Goal: Transaction & Acquisition: Purchase product/service

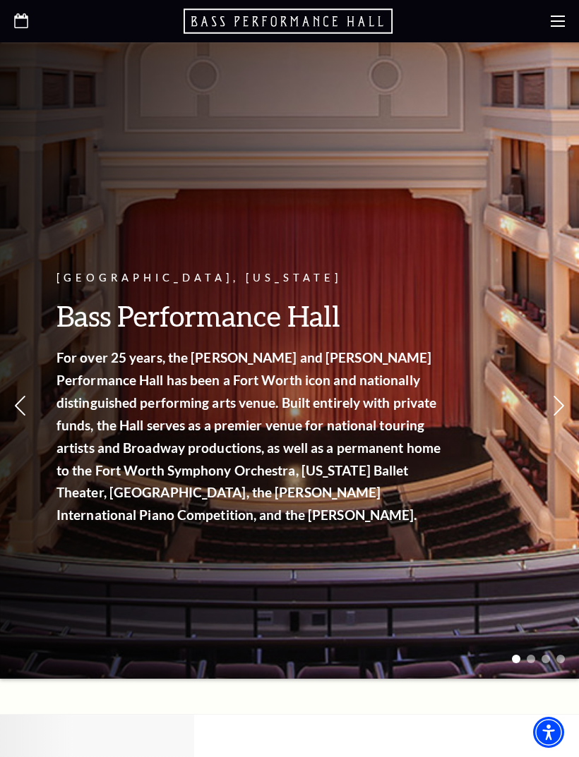
click at [562, 18] on icon at bounding box center [558, 21] width 14 height 14
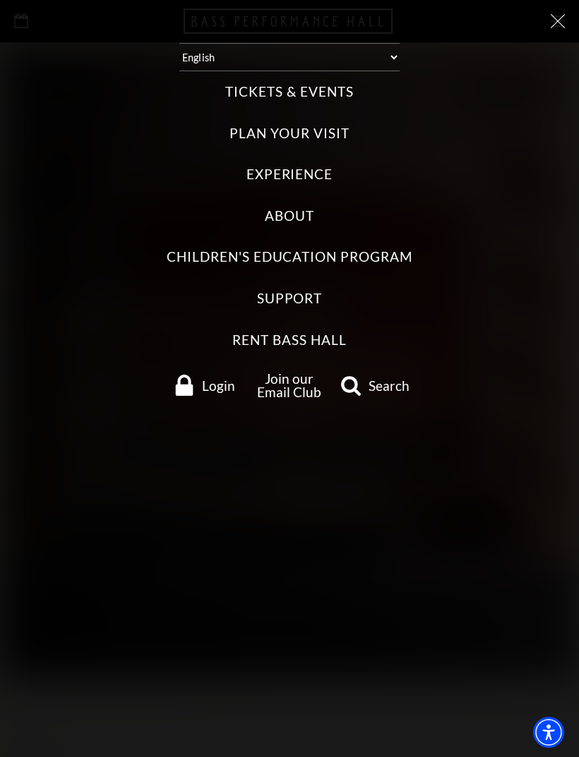
click at [251, 87] on label "Tickets & Events" at bounding box center [289, 92] width 128 height 19
click at [0, 0] on Events "Tickets & Events" at bounding box center [0, 0] width 0 height 0
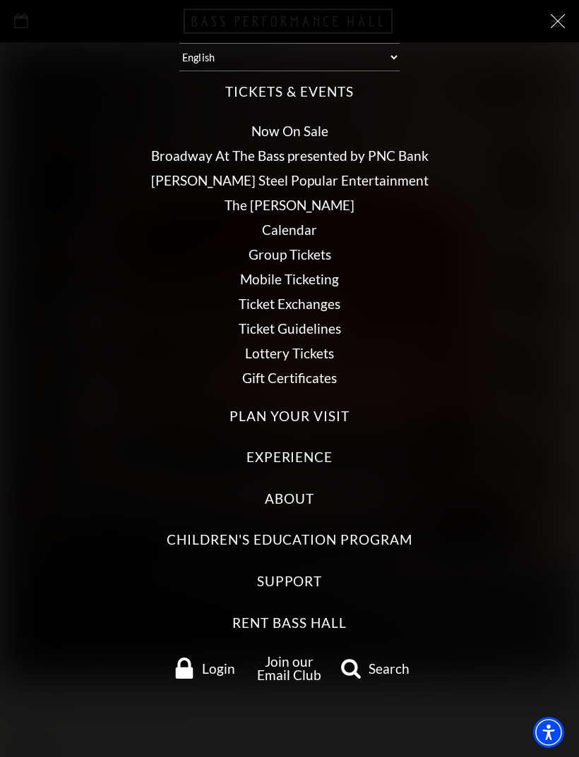
click at [272, 123] on link "Now On Sale" at bounding box center [289, 131] width 77 height 16
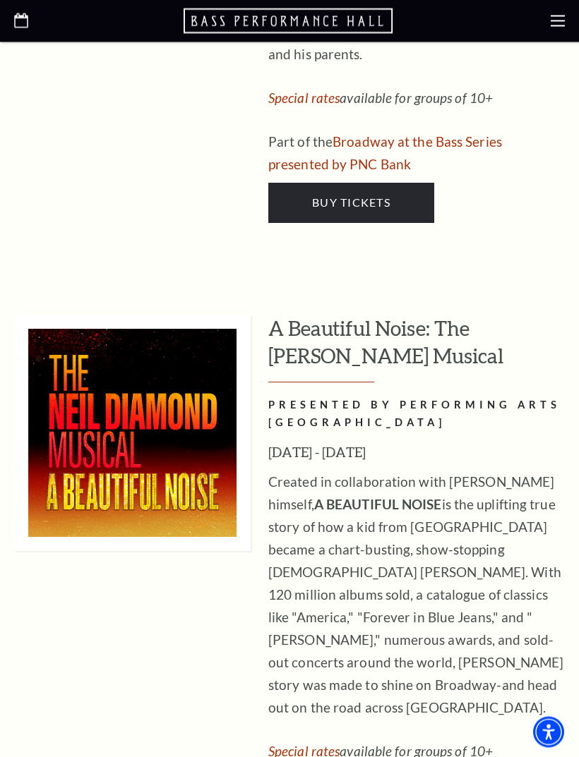
scroll to position [2963, 0]
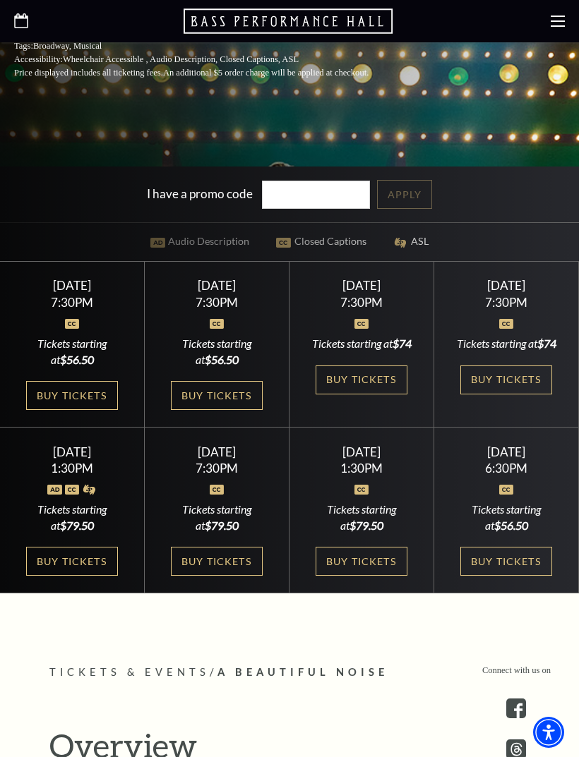
scroll to position [493, 0]
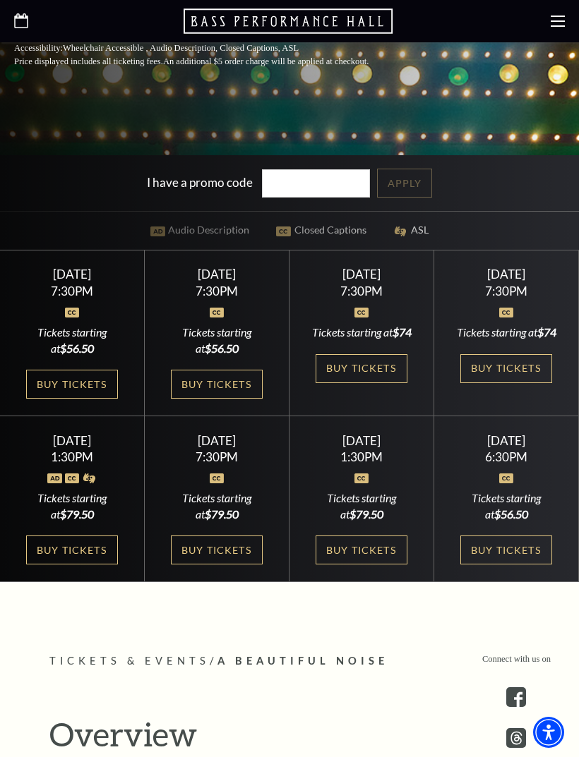
click at [61, 565] on link "Buy Tickets" at bounding box center [72, 550] width 92 height 29
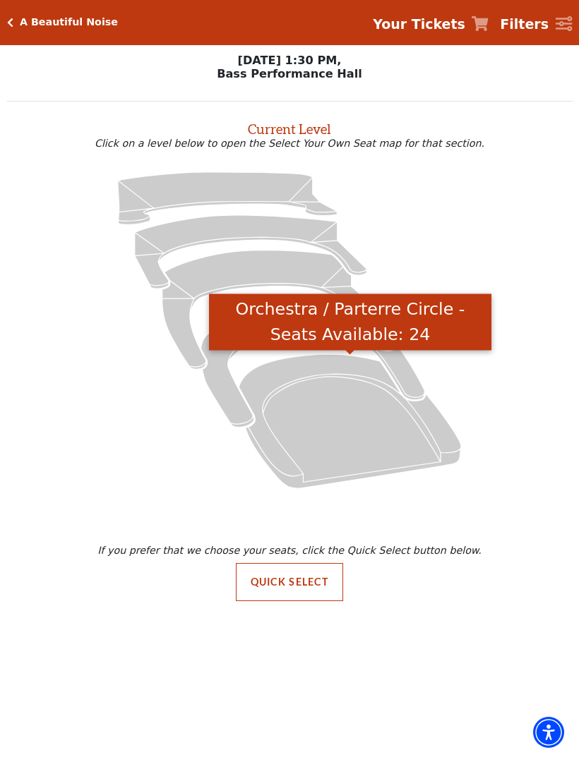
click at [313, 425] on icon "Orchestra / Parterre Circle - Seats Available: 24" at bounding box center [350, 421] width 222 height 134
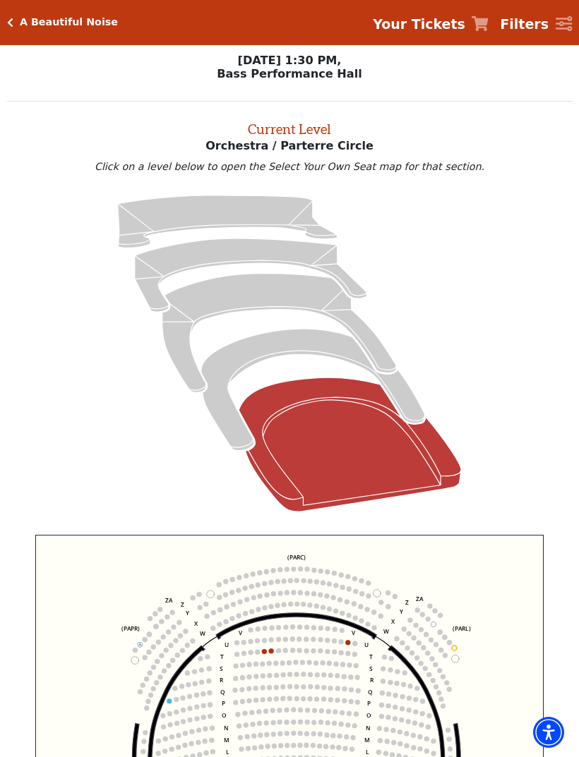
click at [8, 22] on icon "Click here to go back to filters" at bounding box center [10, 23] width 6 height 10
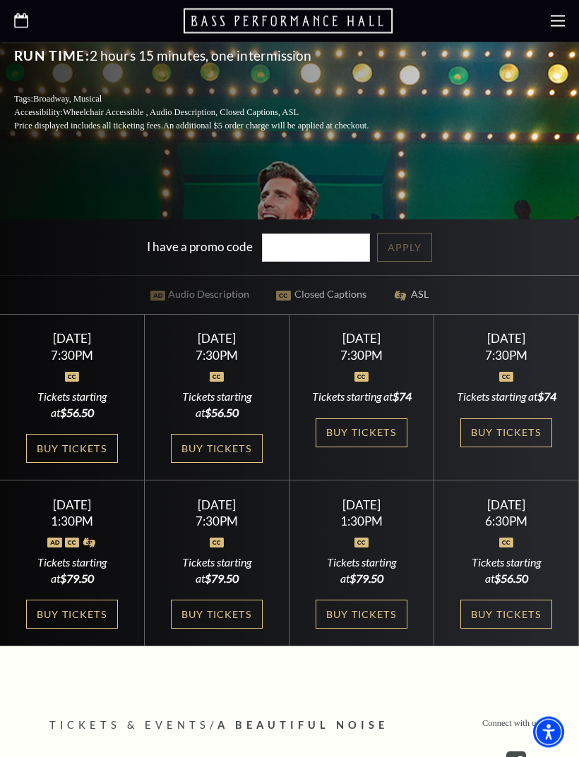
scroll to position [531, 0]
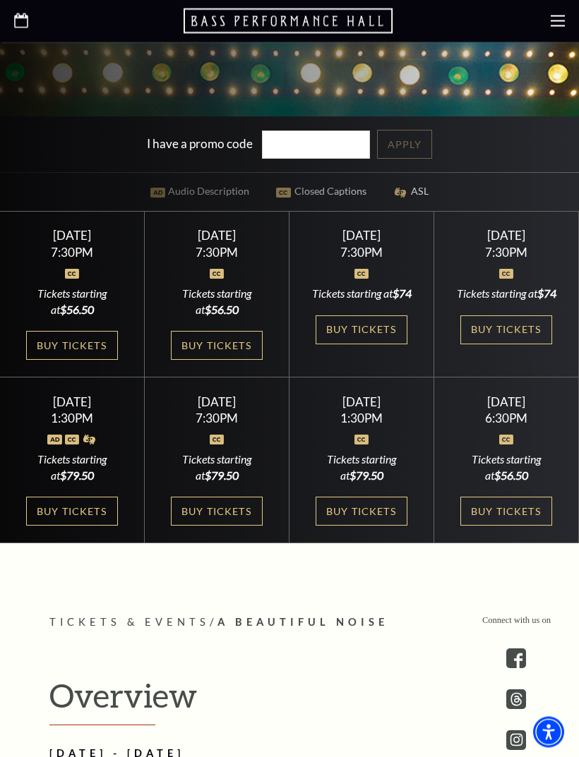
click at [347, 527] on link "Buy Tickets" at bounding box center [362, 512] width 92 height 29
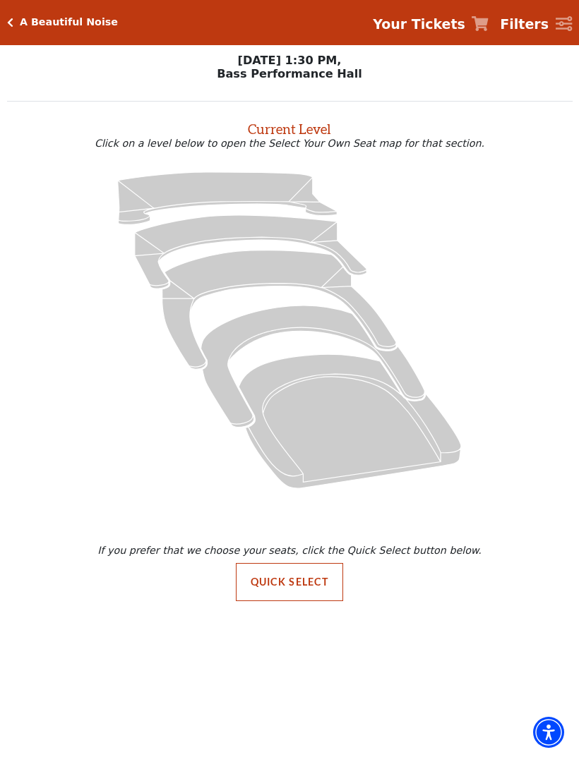
click at [318, 429] on icon "Orchestra / Parterre Circle - Seats Available: 22" at bounding box center [350, 421] width 222 height 134
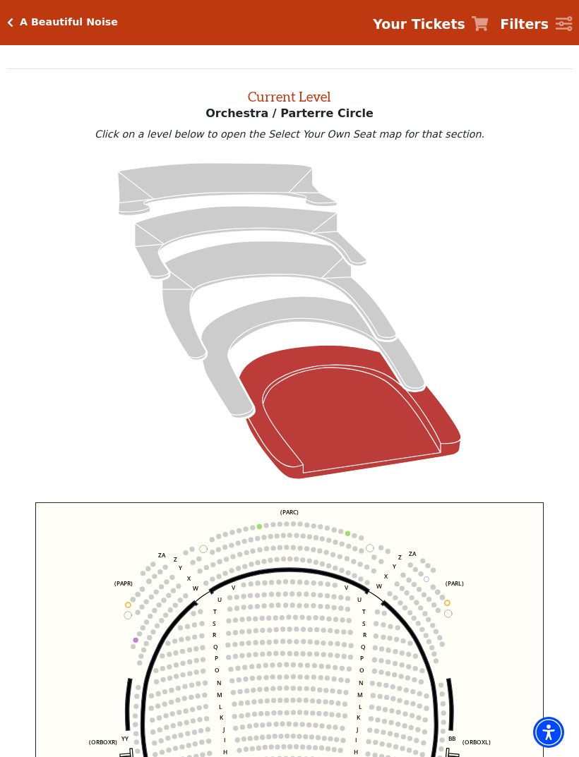
scroll to position [33, 0]
click at [25, 25] on h5 "A Beautiful Noise" at bounding box center [69, 22] width 98 height 12
click at [8, 25] on icon "Click here to go back to filters" at bounding box center [10, 23] width 6 height 10
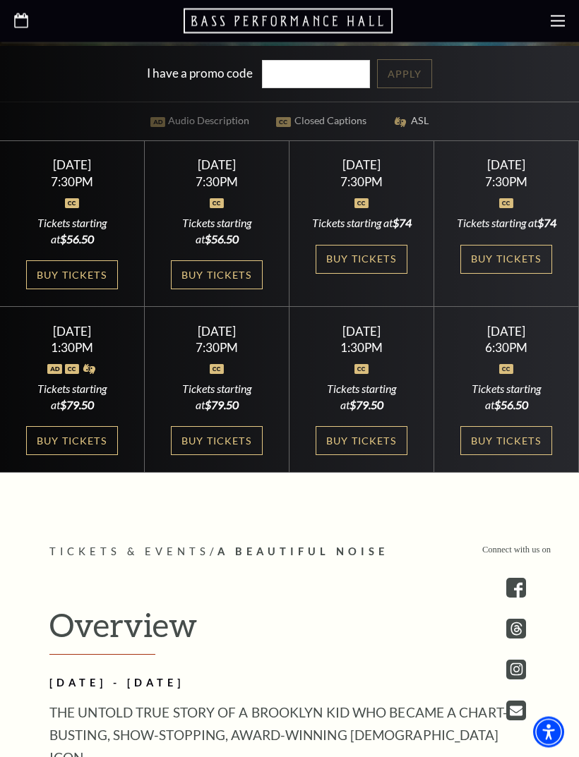
scroll to position [599, 0]
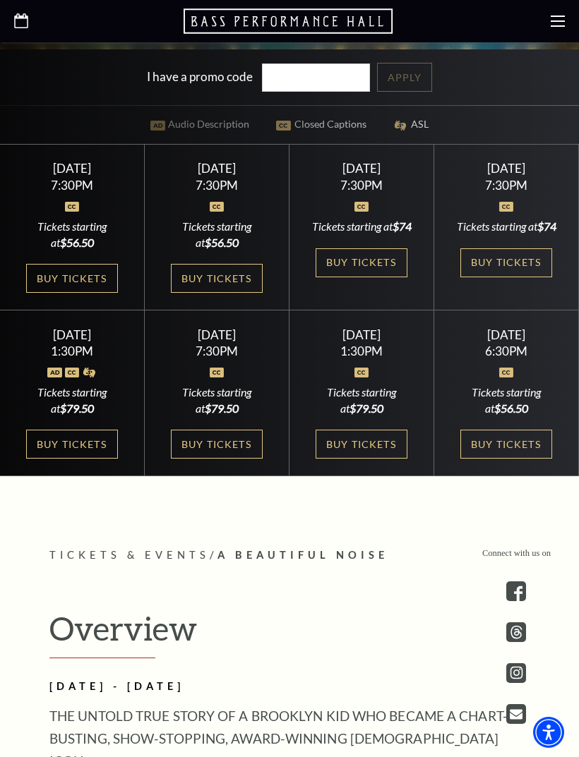
click at [62, 459] on link "Buy Tickets" at bounding box center [72, 444] width 92 height 29
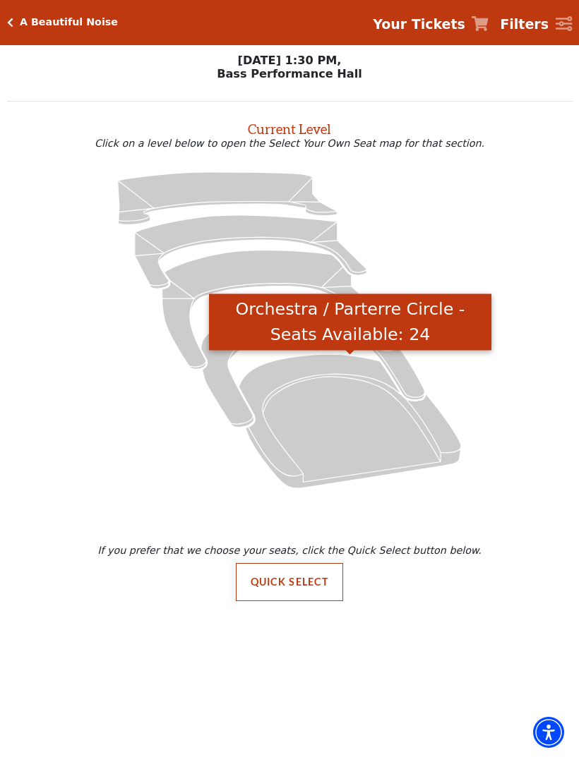
click at [334, 424] on icon "Orchestra / Parterre Circle - Seats Available: 24" at bounding box center [350, 421] width 222 height 134
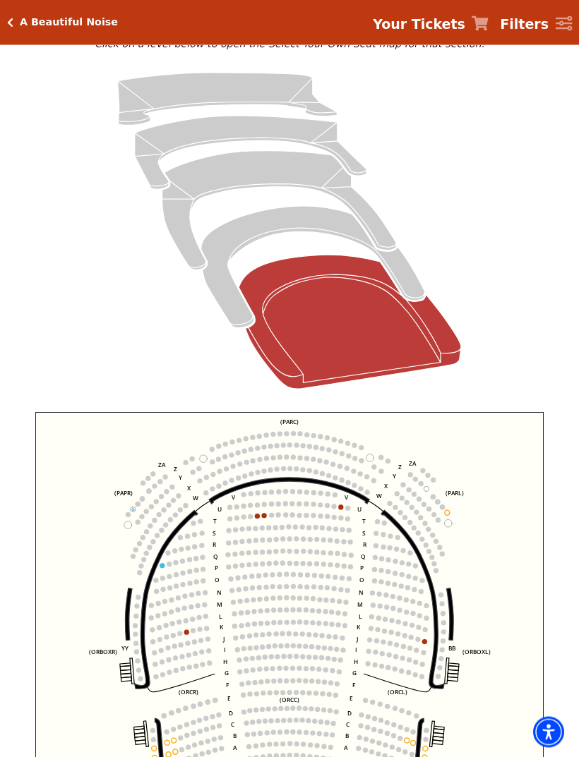
scroll to position [119, 0]
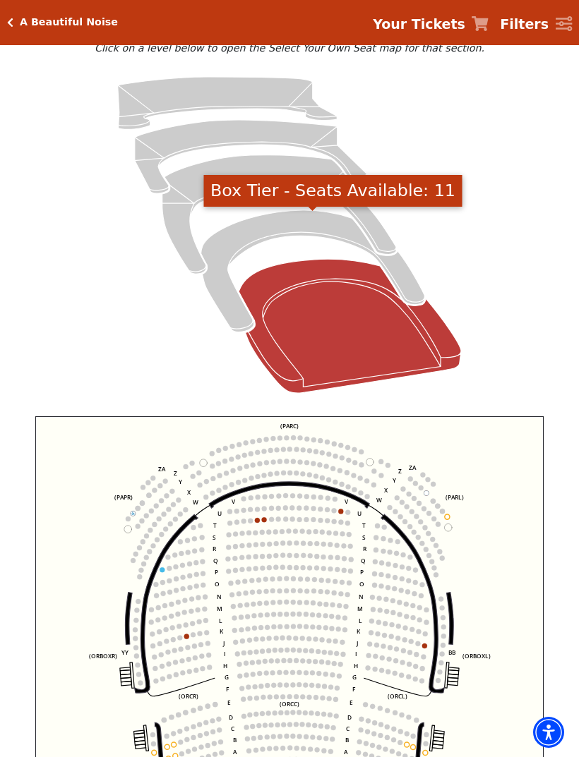
click at [245, 236] on icon "Box Tier - Seats Available: 11" at bounding box center [313, 271] width 224 height 122
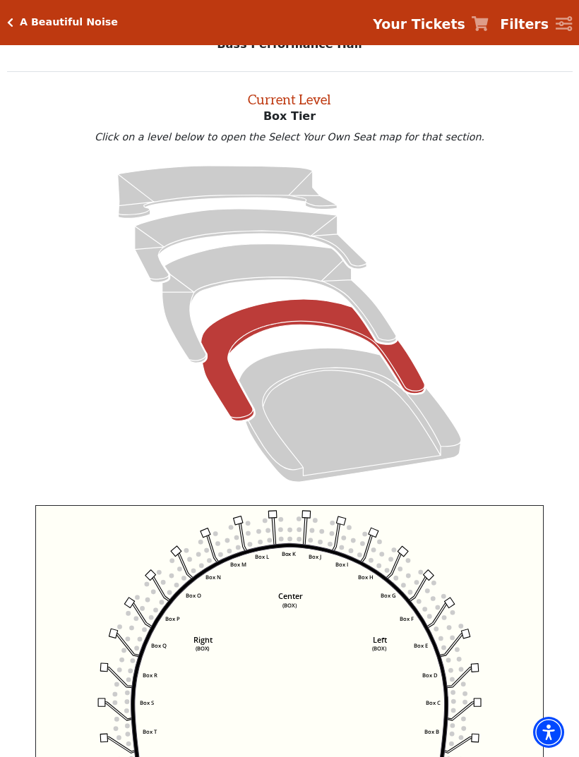
scroll to position [25, 0]
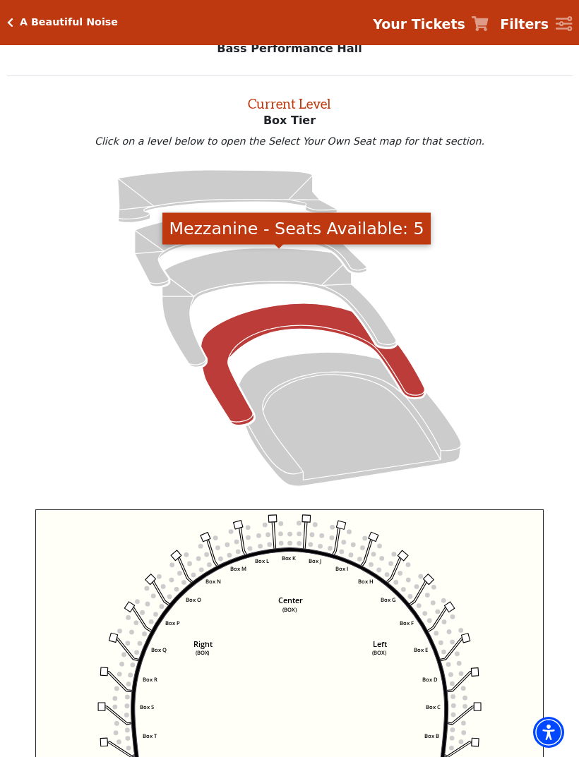
click at [236, 270] on icon "Mezzanine - Seats Available: 5" at bounding box center [279, 307] width 234 height 119
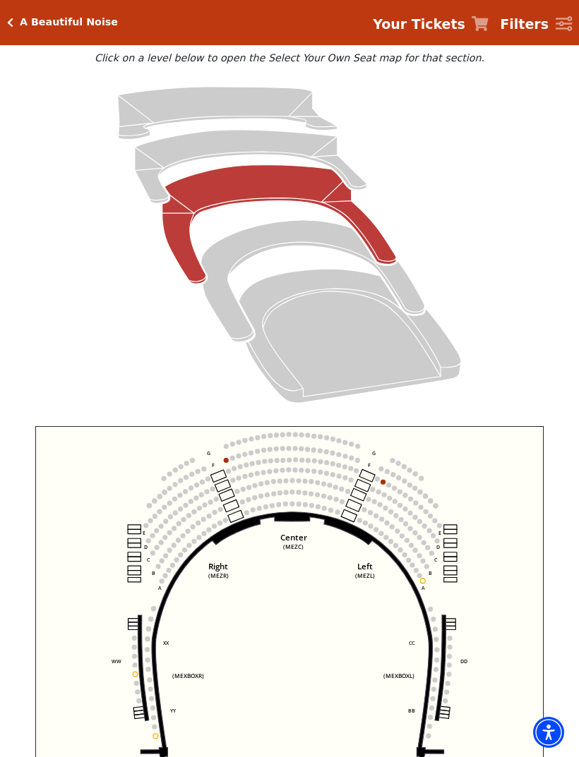
scroll to position [61, 0]
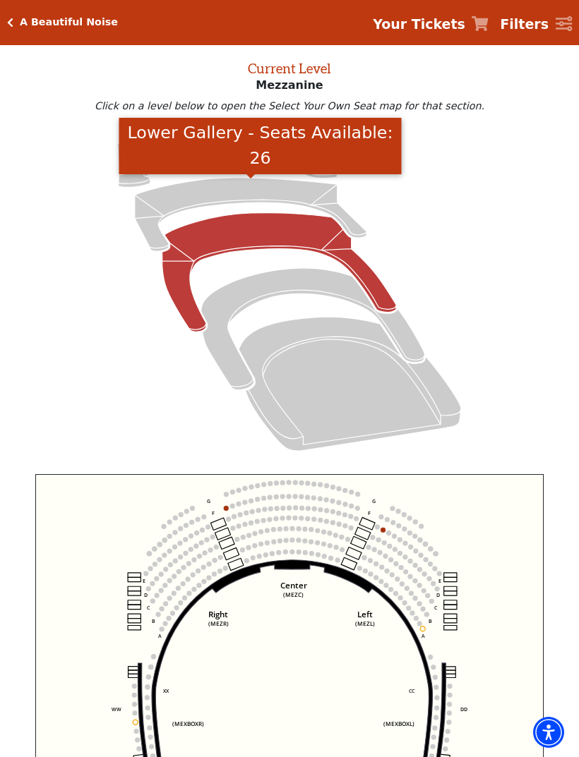
click at [202, 203] on icon "Lower Gallery - Seats Available: 26" at bounding box center [251, 214] width 232 height 73
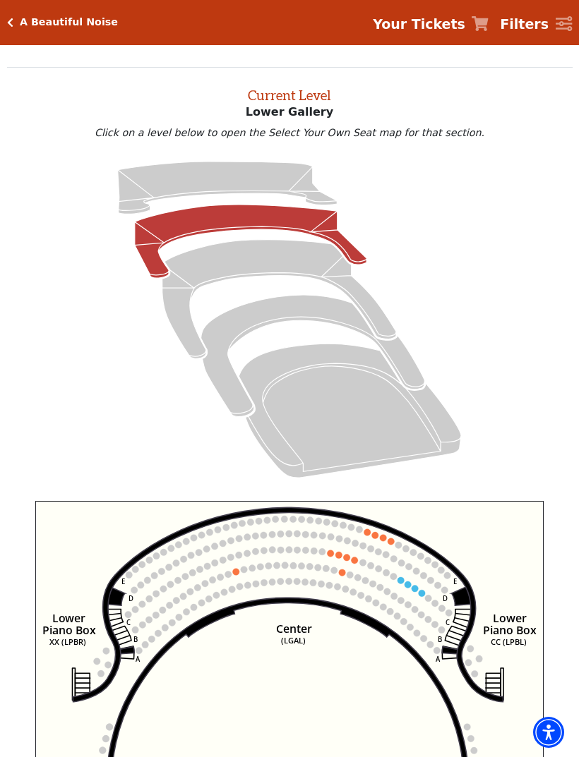
scroll to position [40, 0]
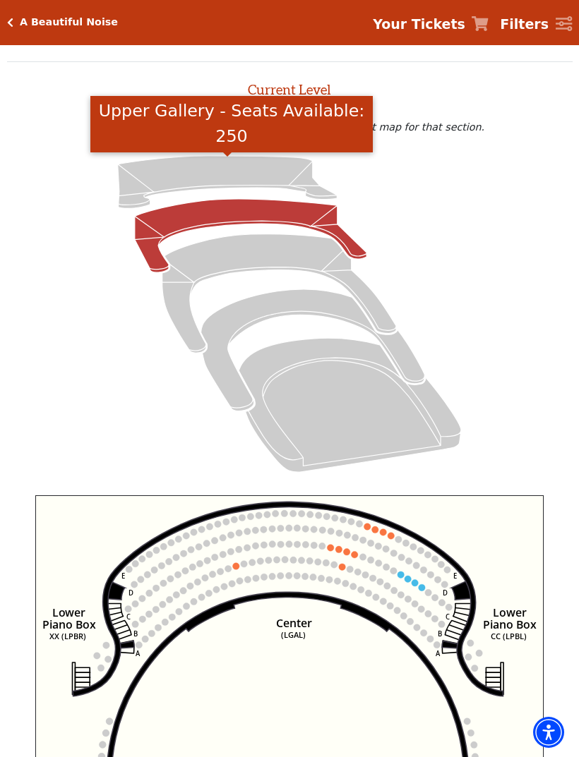
click at [172, 175] on icon "Upper Gallery - Seats Available: 250" at bounding box center [228, 182] width 220 height 53
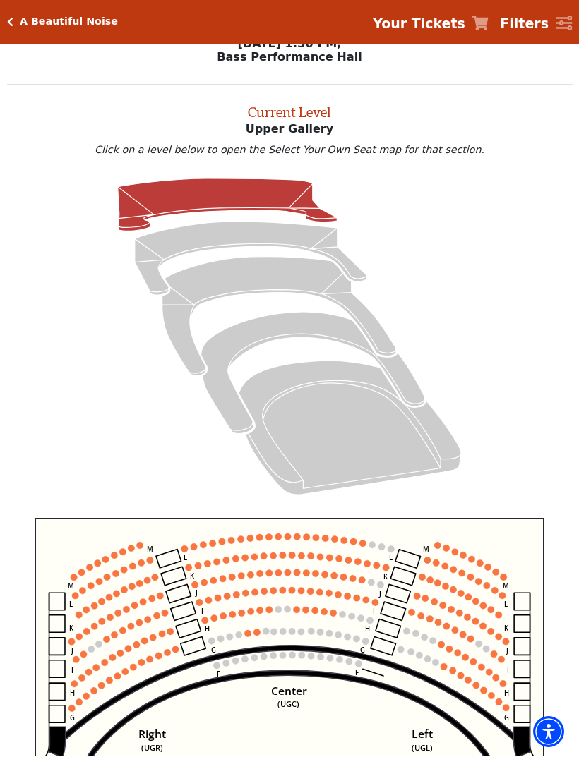
scroll to position [17, 0]
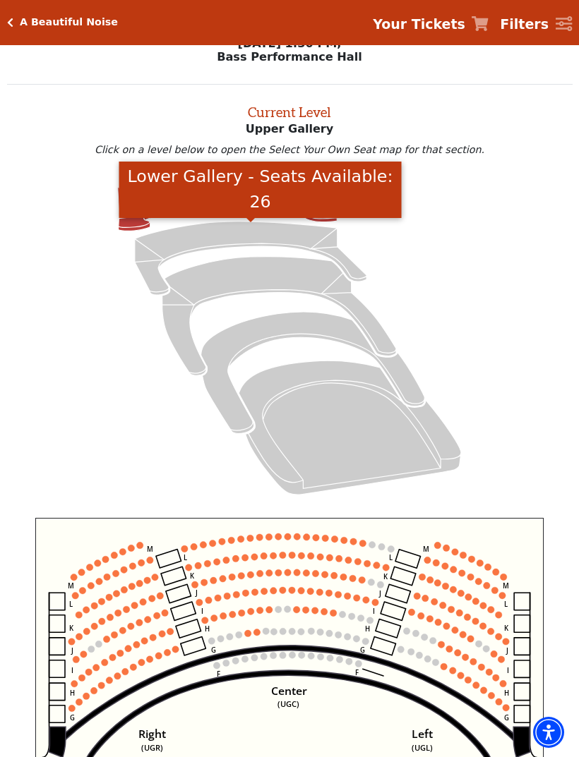
click at [169, 251] on icon "Lower Gallery - Seats Available: 26" at bounding box center [251, 258] width 232 height 73
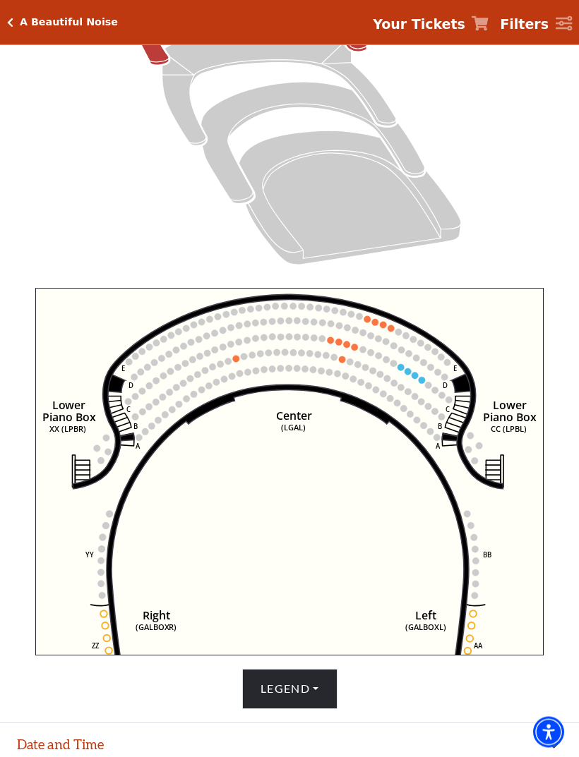
scroll to position [247, 0]
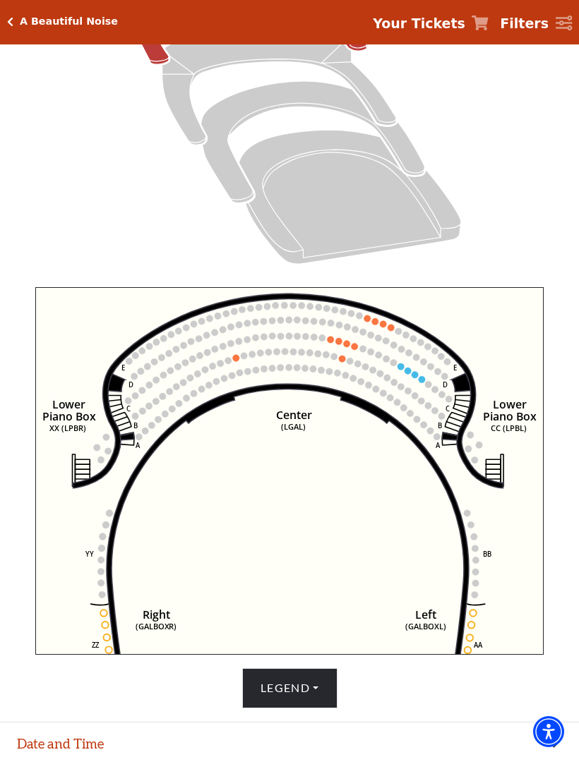
click at [400, 371] on circle at bounding box center [400, 367] width 7 height 7
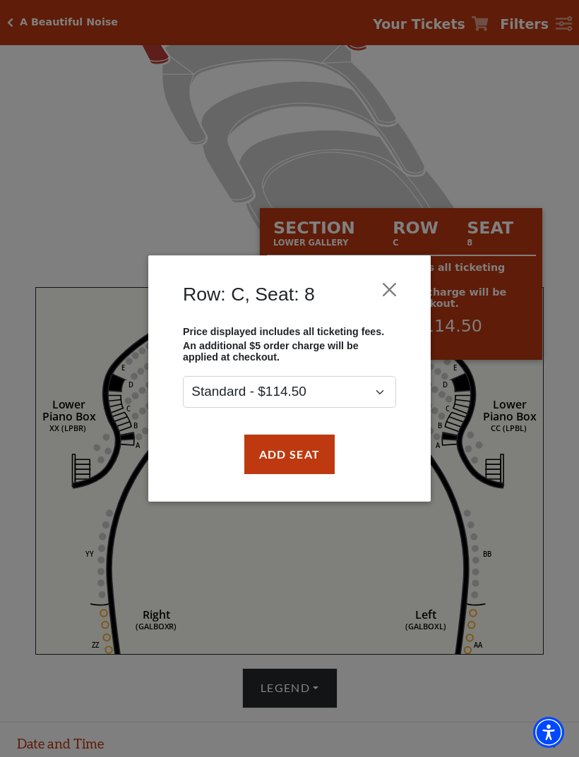
click at [381, 288] on button "Close" at bounding box center [389, 289] width 27 height 27
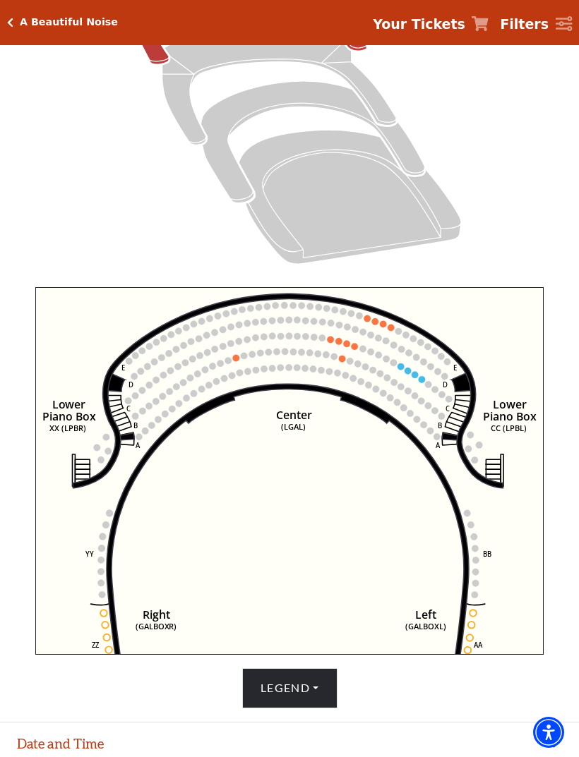
click at [325, 340] on circle at bounding box center [322, 338] width 7 height 7
click at [332, 342] on circle at bounding box center [330, 340] width 7 height 7
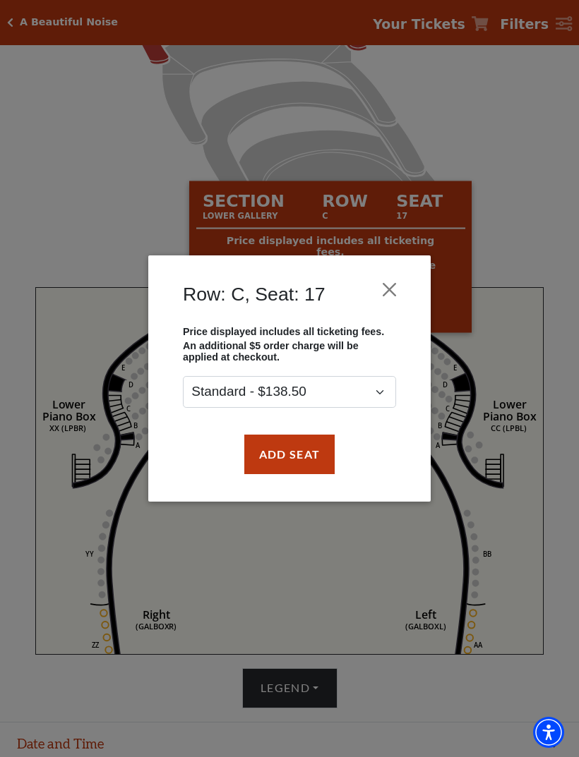
click at [378, 287] on button "Close" at bounding box center [389, 289] width 27 height 27
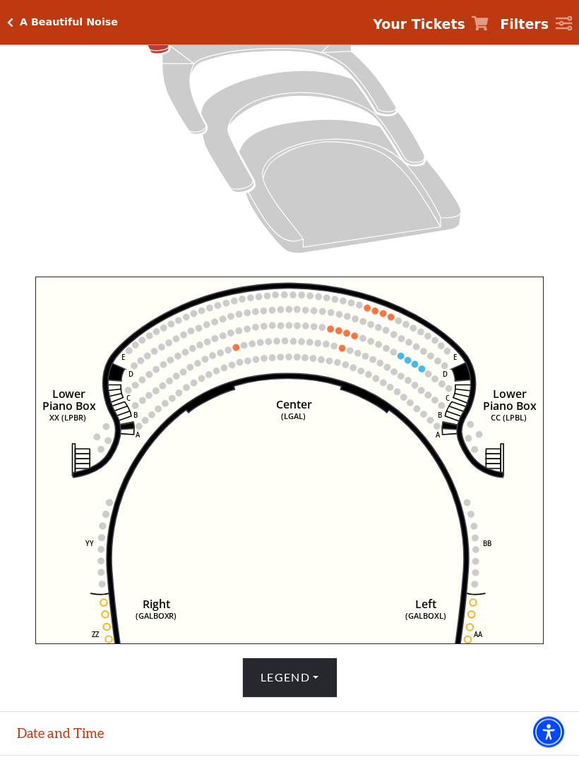
scroll to position [238, 0]
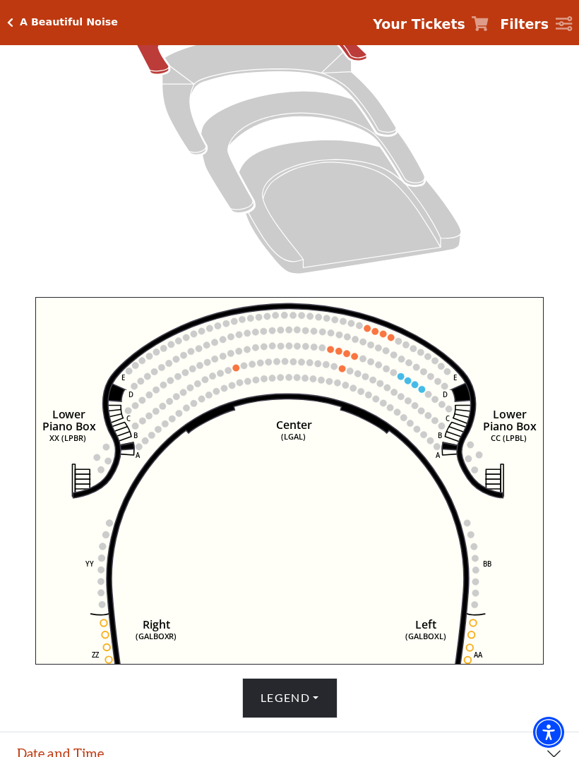
click at [268, 718] on button "Legend" at bounding box center [289, 698] width 95 height 40
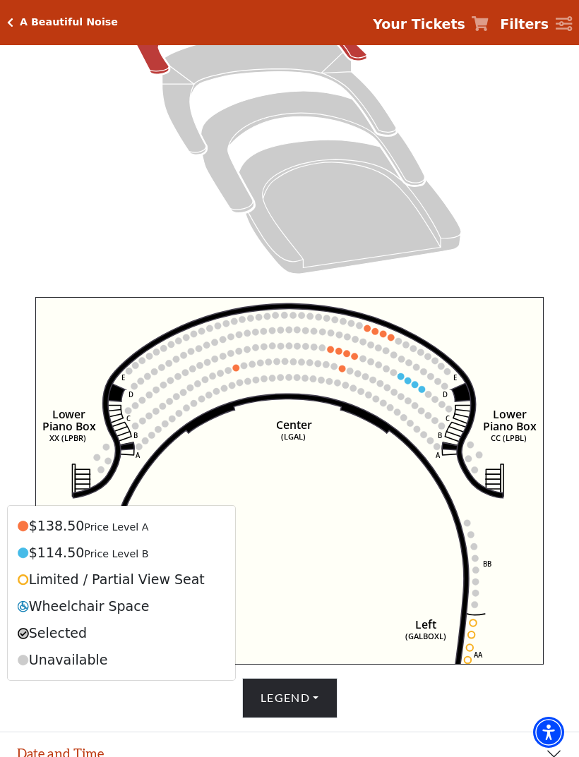
click at [270, 718] on button "Legend" at bounding box center [289, 698] width 95 height 40
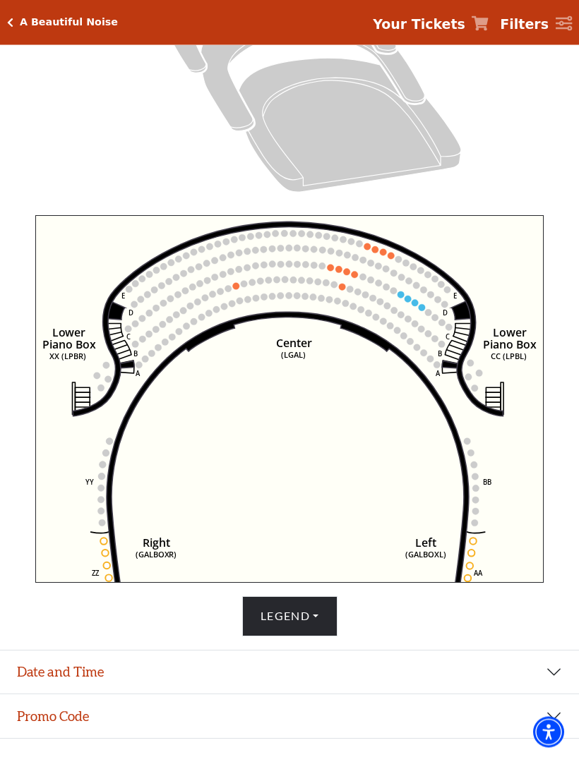
scroll to position [322, 0]
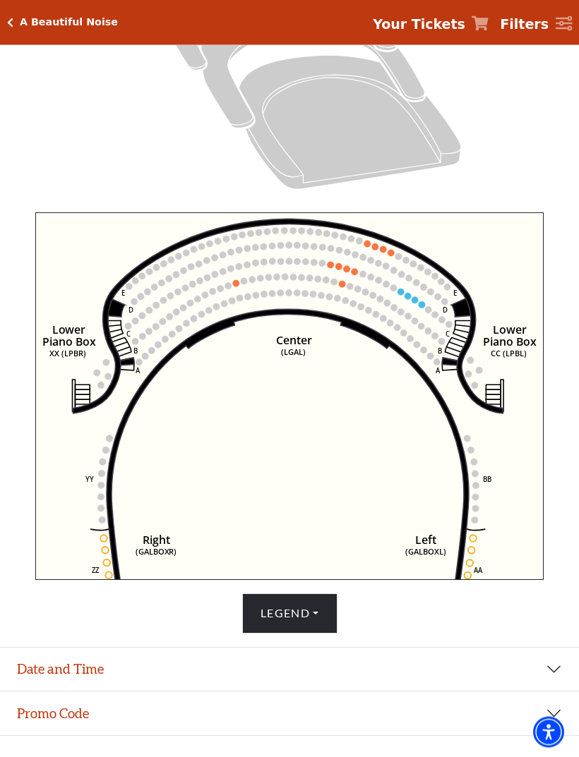
click at [16, 20] on div "A Beautiful Noise" at bounding box center [65, 22] width 104 height 12
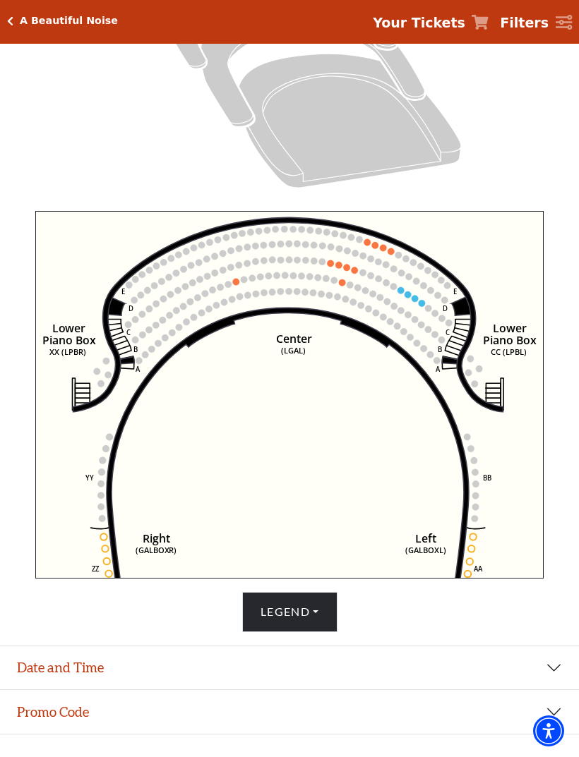
click at [23, 19] on h5 "A Beautiful Noise" at bounding box center [69, 22] width 98 height 12
click at [17, 19] on div "A Beautiful Noise" at bounding box center [65, 22] width 104 height 12
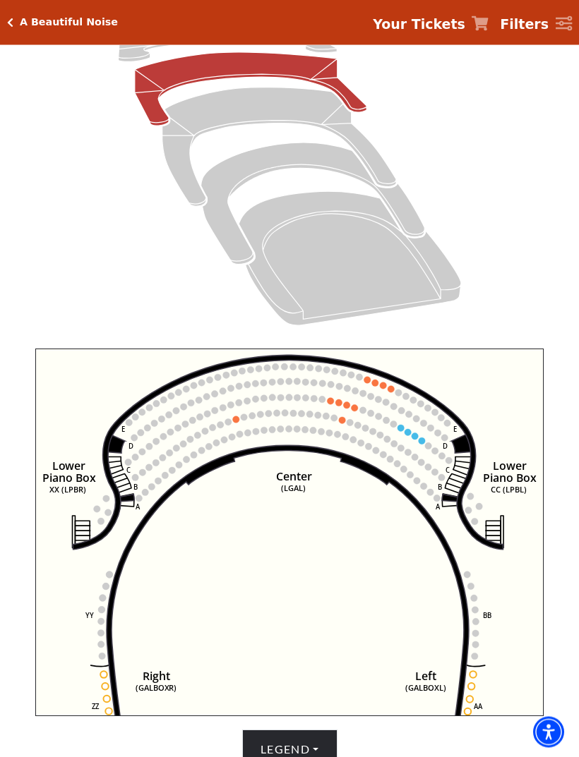
scroll to position [186, 0]
click at [10, 24] on icon "Click here to go back to filters" at bounding box center [10, 23] width 6 height 10
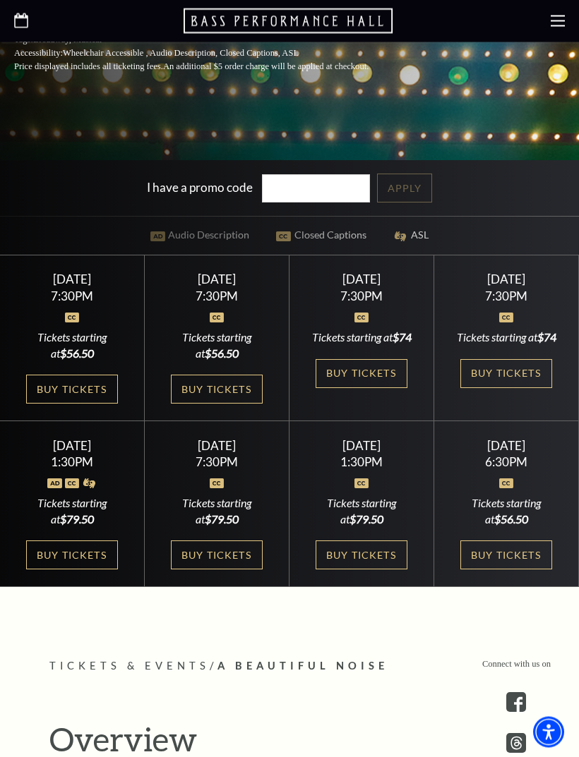
scroll to position [484, 0]
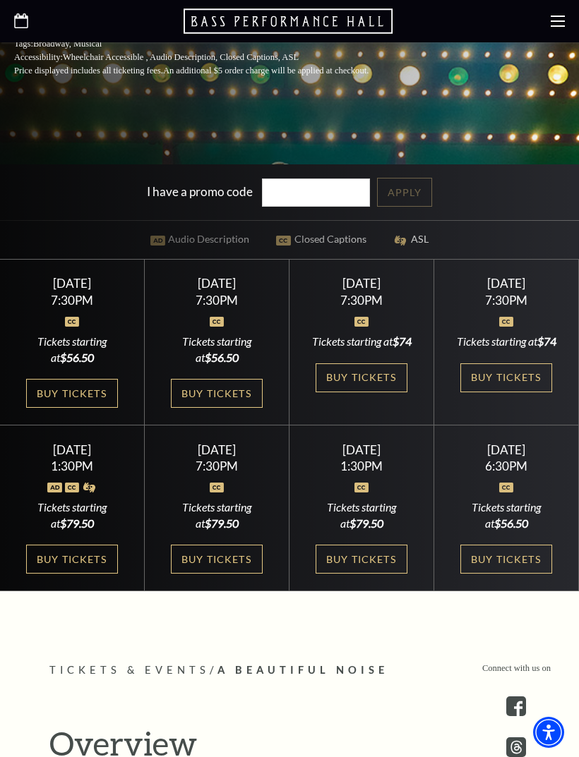
click at [191, 574] on link "Buy Tickets" at bounding box center [217, 559] width 92 height 29
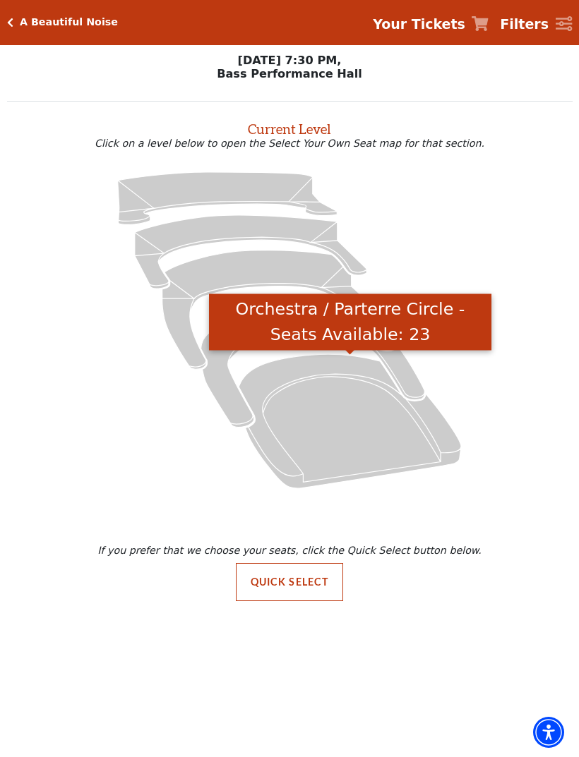
click at [316, 417] on icon "Orchestra / Parterre Circle - Seats Available: 23" at bounding box center [350, 421] width 222 height 134
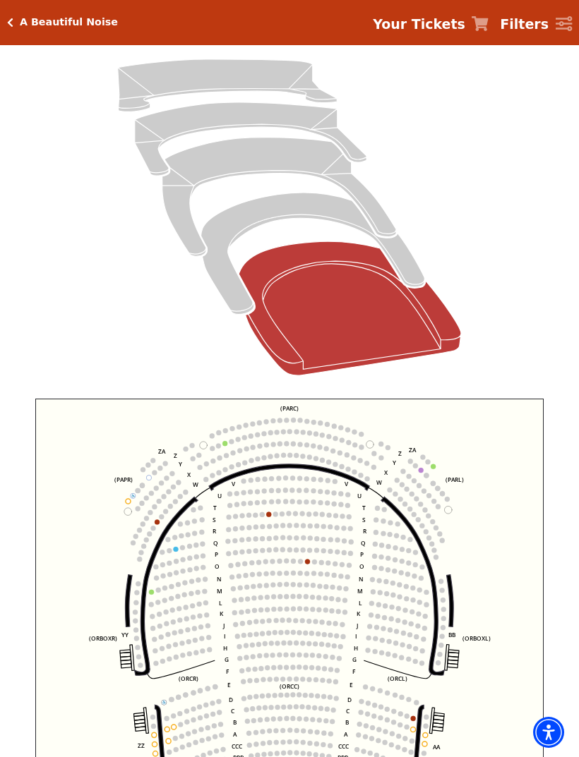
scroll to position [137, 0]
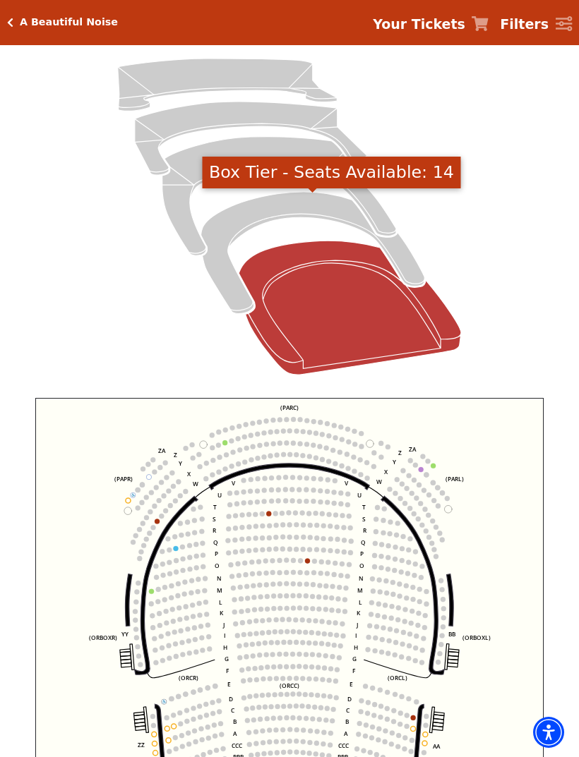
click at [258, 214] on icon "Box Tier - Seats Available: 14" at bounding box center [313, 253] width 224 height 122
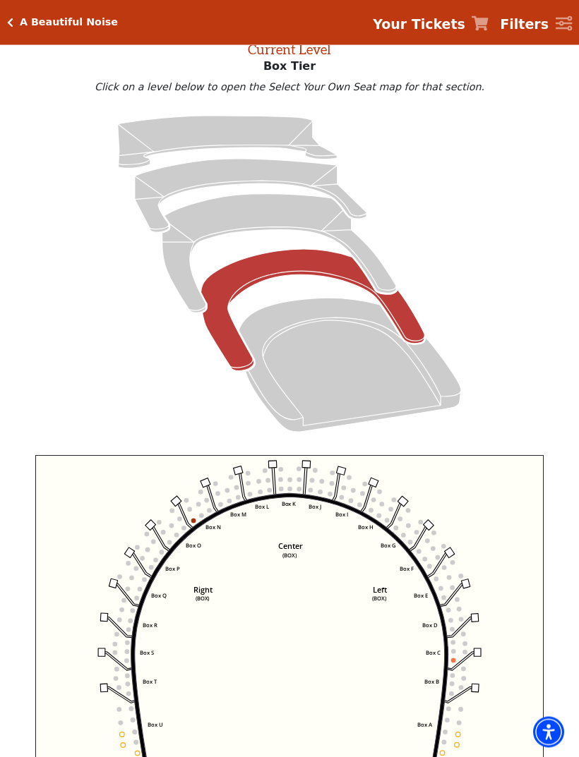
scroll to position [80, 0]
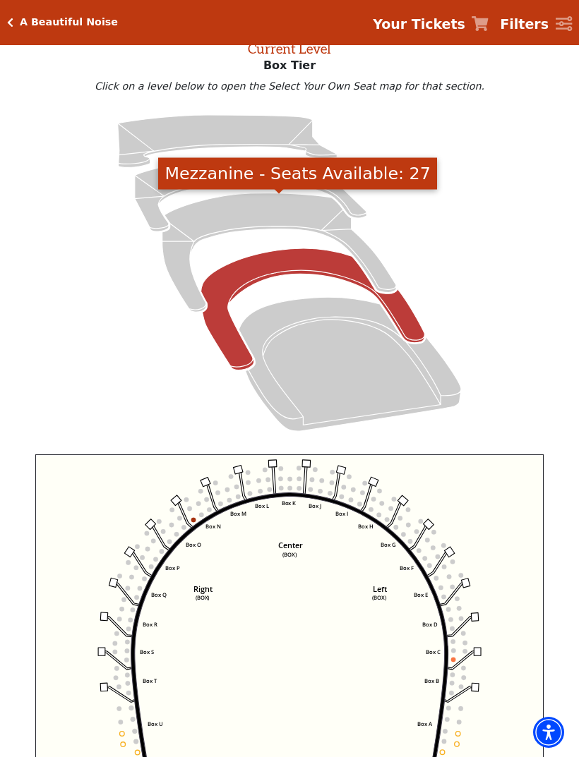
click at [228, 215] on icon "Mezzanine - Seats Available: 27" at bounding box center [279, 252] width 234 height 119
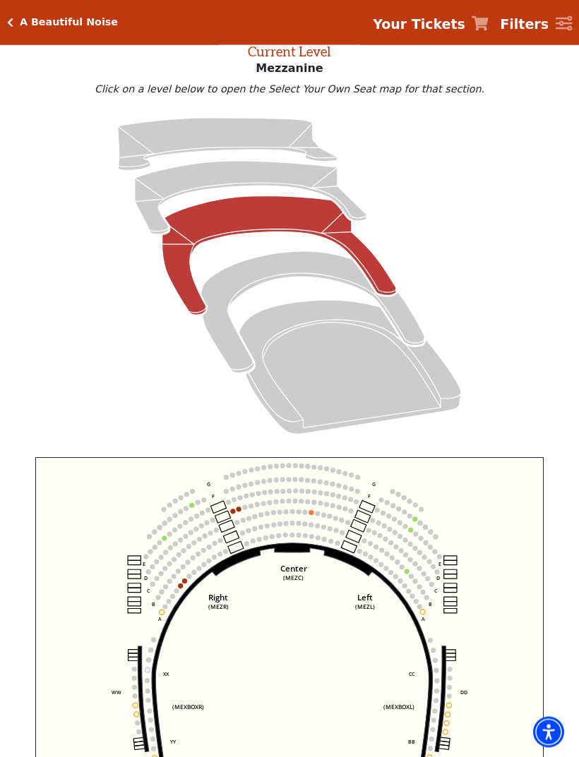
scroll to position [78, 0]
click at [175, 580] on circle at bounding box center [174, 577] width 5 height 5
click at [175, 579] on circle at bounding box center [174, 577] width 5 height 5
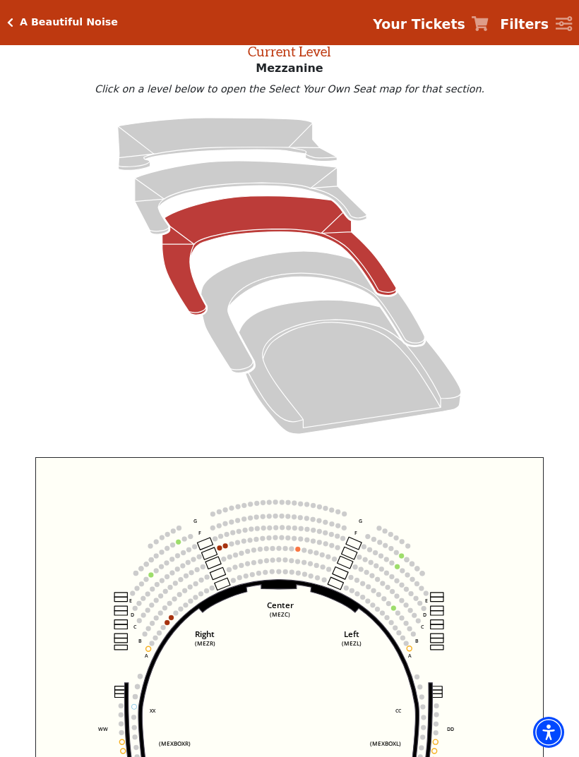
click at [172, 619] on circle at bounding box center [171, 618] width 5 height 5
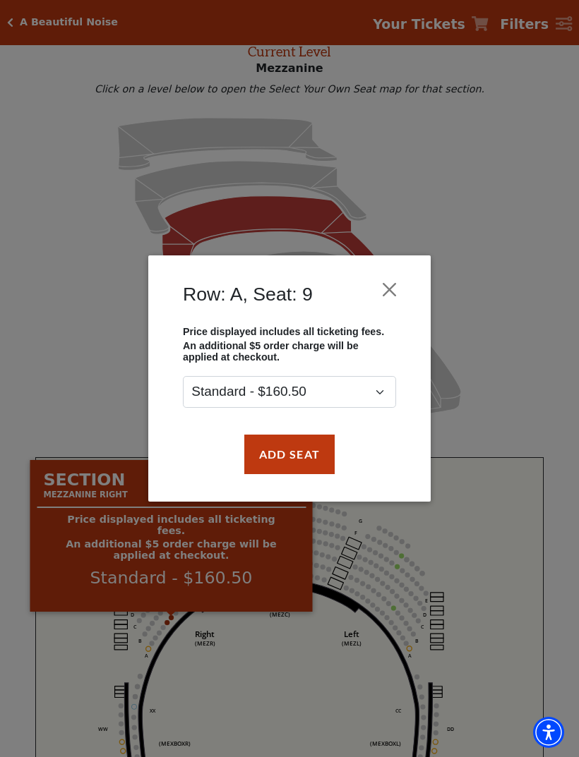
click at [381, 288] on button "Close" at bounding box center [389, 289] width 27 height 27
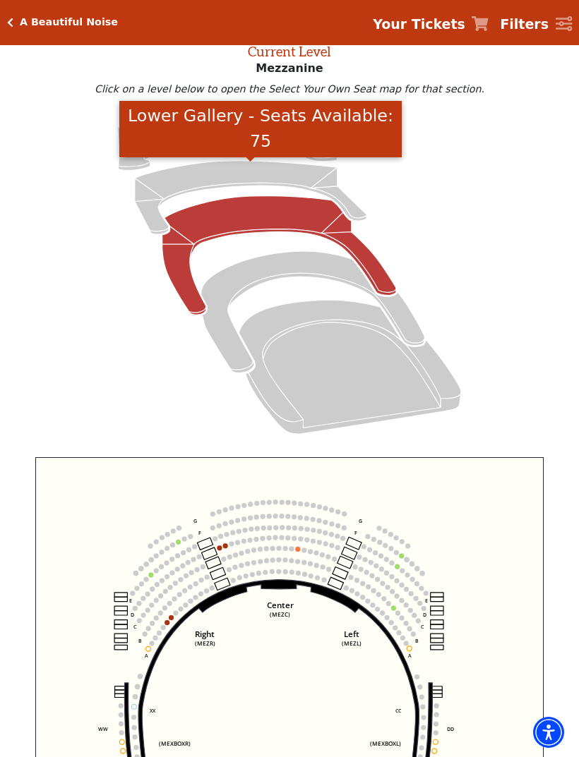
click at [188, 194] on icon "Lower Gallery - Seats Available: 75" at bounding box center [251, 197] width 232 height 73
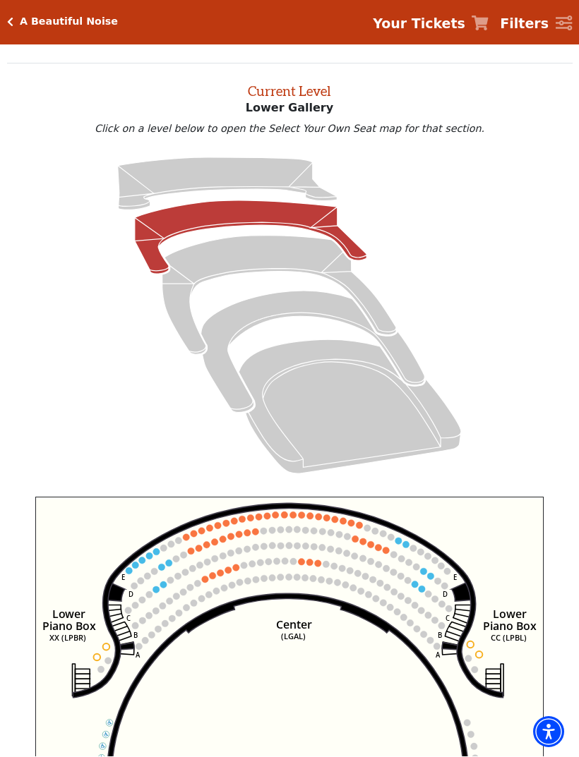
scroll to position [38, 0]
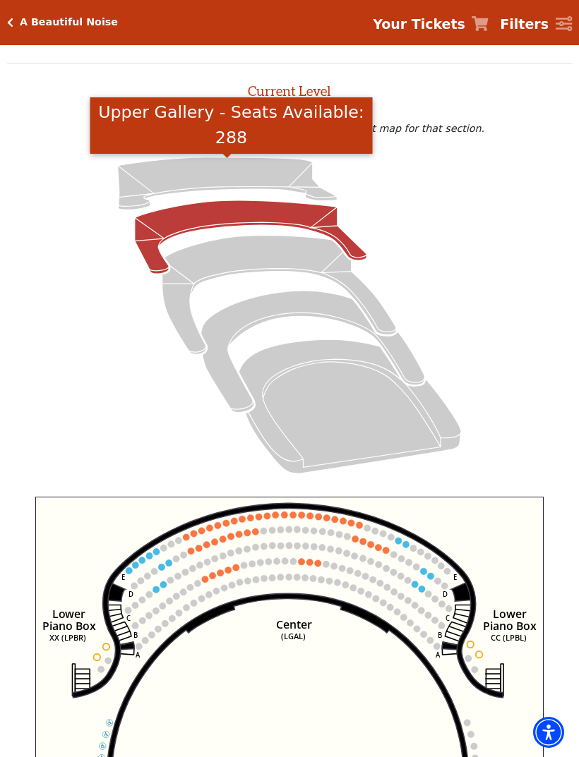
click at [158, 186] on icon "Upper Gallery - Seats Available: 288" at bounding box center [228, 183] width 220 height 53
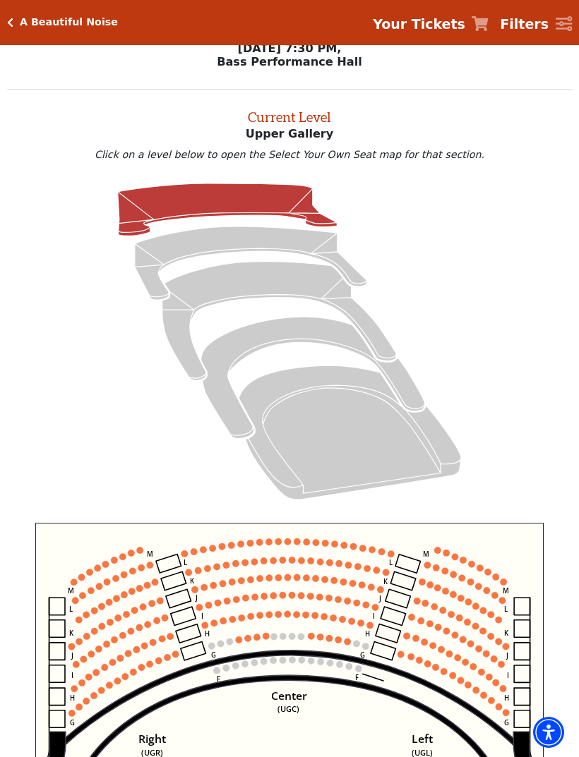
scroll to position [23, 0]
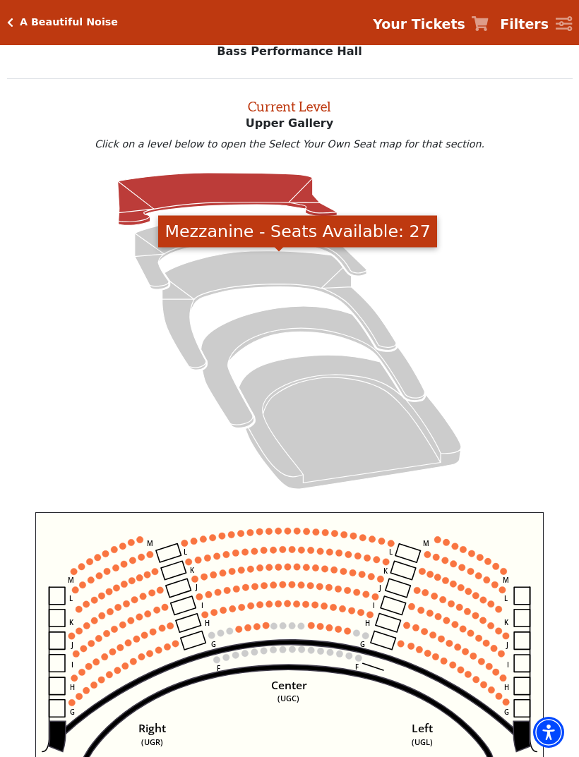
click at [210, 270] on icon "Mezzanine - Seats Available: 27" at bounding box center [279, 310] width 234 height 119
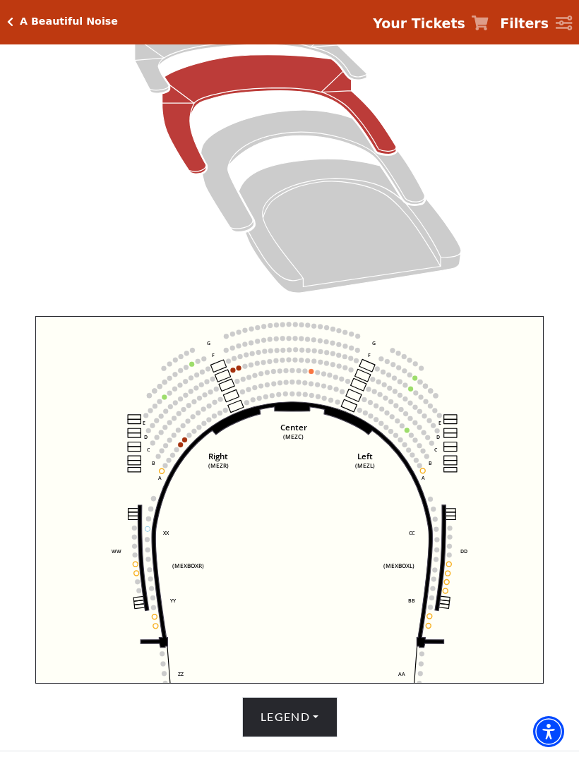
scroll to position [219, 0]
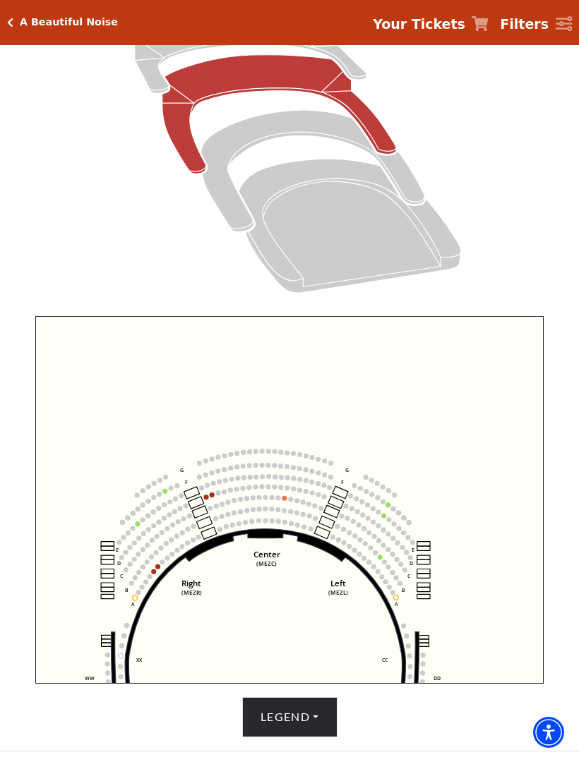
click at [15, 19] on div "A Beautiful Noise" at bounding box center [65, 22] width 104 height 12
click at [11, 19] on icon "Click here to go back to filters" at bounding box center [10, 23] width 6 height 10
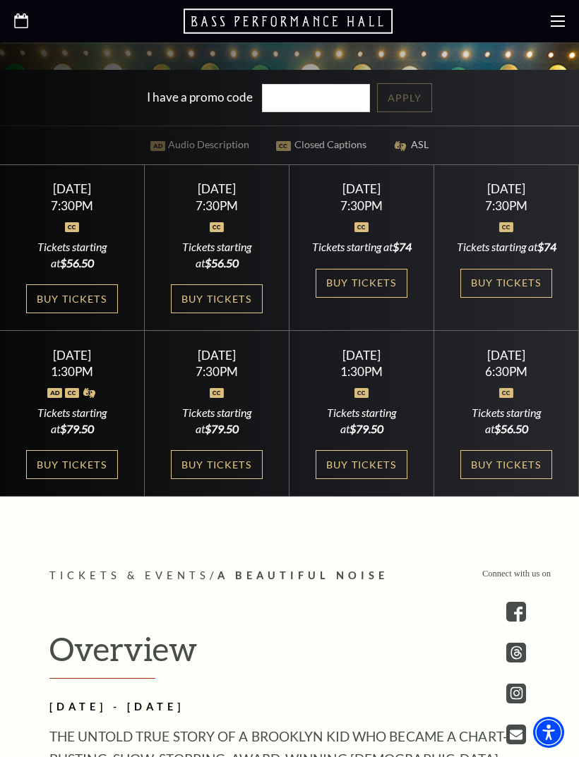
scroll to position [583, 0]
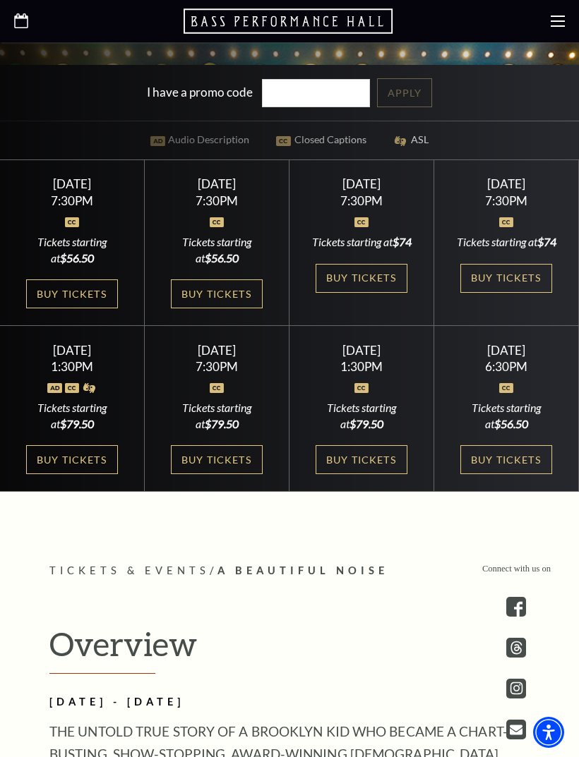
click at [59, 474] on link "Buy Tickets" at bounding box center [72, 459] width 92 height 29
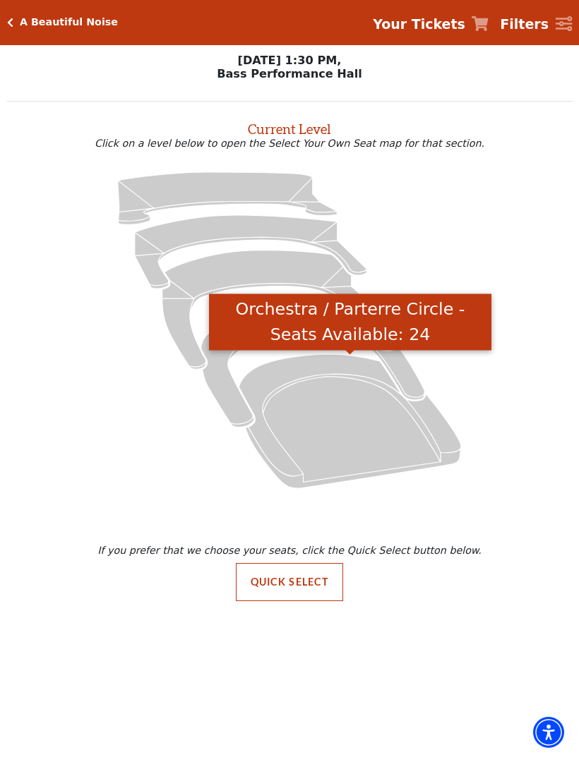
click at [377, 424] on icon "Orchestra / Parterre Circle - Seats Available: 24" at bounding box center [350, 421] width 222 height 134
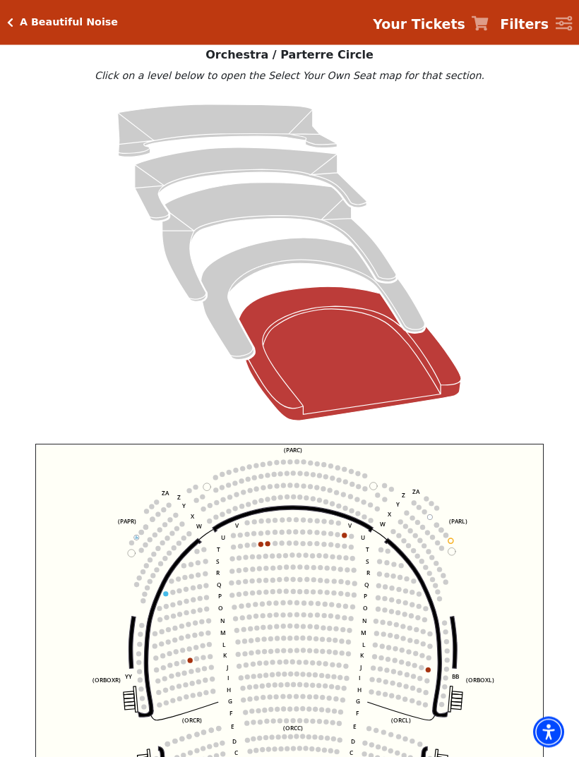
scroll to position [91, 0]
click at [253, 260] on icon "Box Tier - Seats Available: 11" at bounding box center [313, 299] width 224 height 122
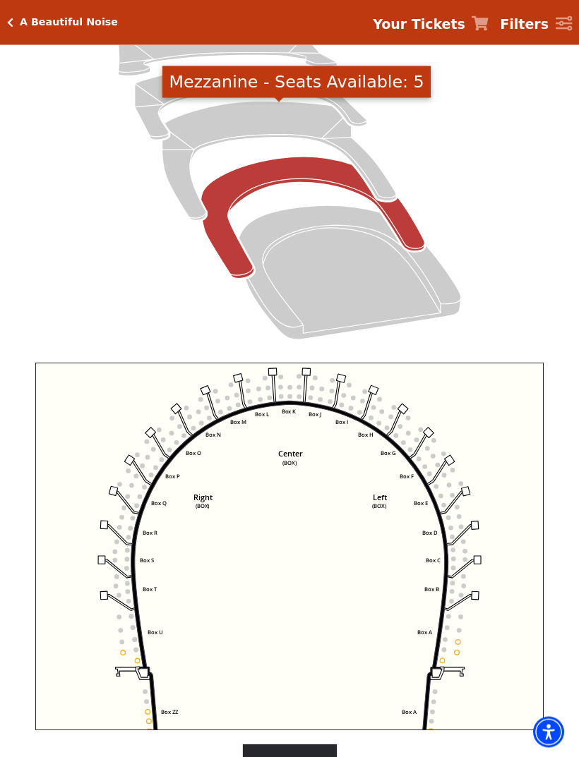
scroll to position [172, 0]
click at [224, 127] on icon "Mezzanine - Seats Available: 5" at bounding box center [279, 161] width 234 height 119
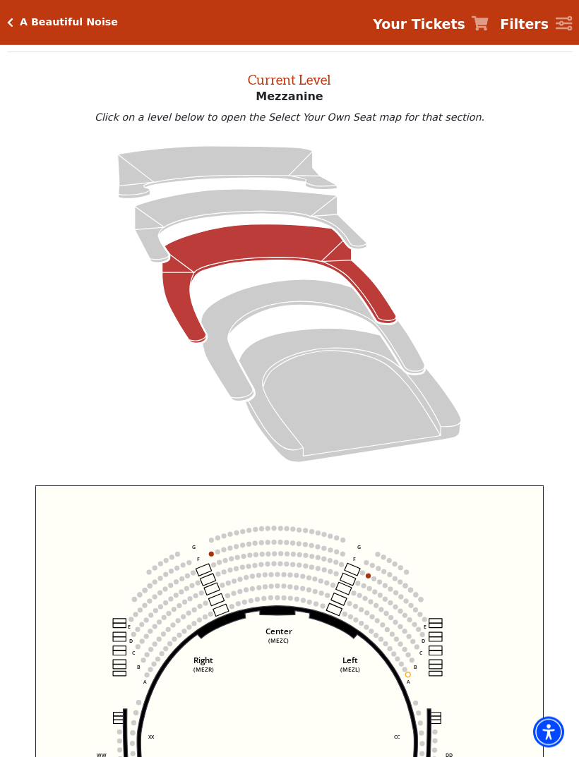
scroll to position [49, 0]
click at [169, 214] on icon "Lower Gallery - Seats Available: 26" at bounding box center [251, 225] width 232 height 73
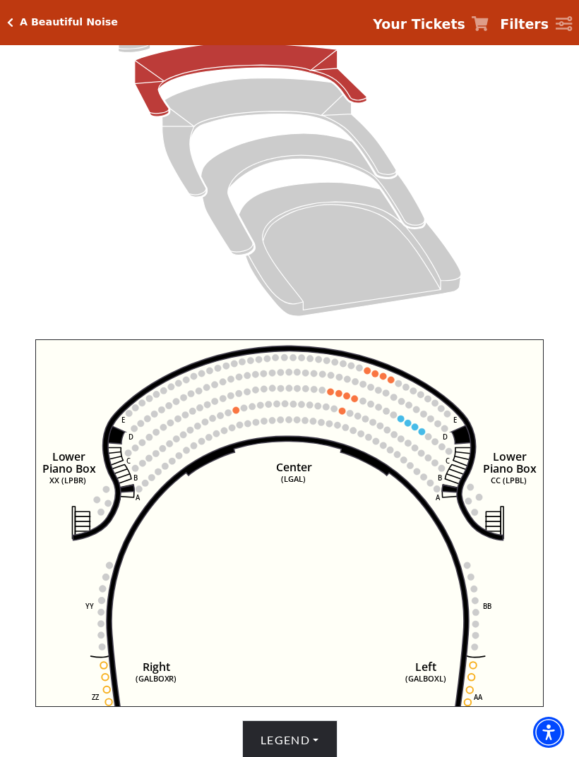
scroll to position [197, 0]
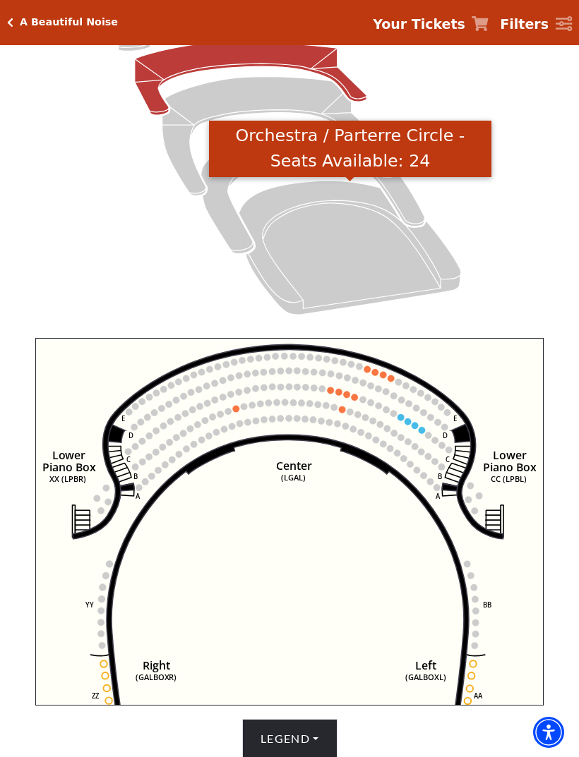
click at [320, 253] on icon "Orchestra / Parterre Circle - Seats Available: 24" at bounding box center [350, 248] width 222 height 134
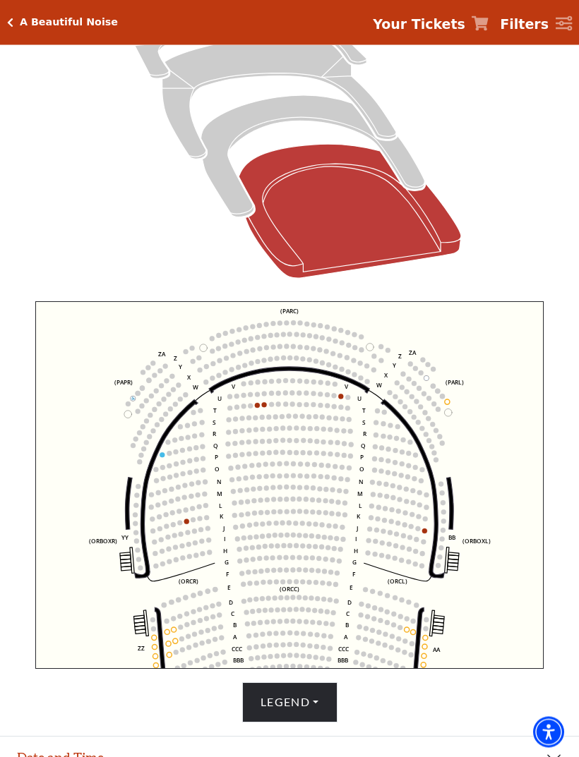
scroll to position [222, 0]
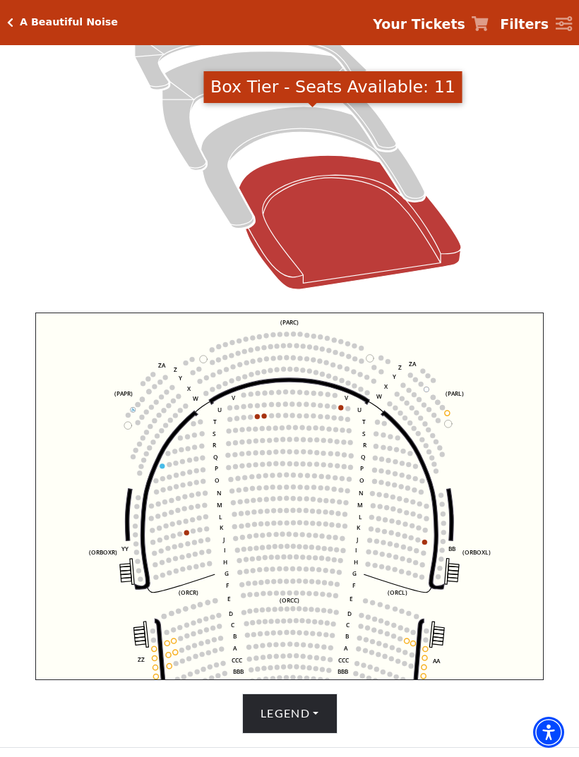
click at [258, 134] on icon "Box Tier - Seats Available: 11" at bounding box center [313, 168] width 224 height 122
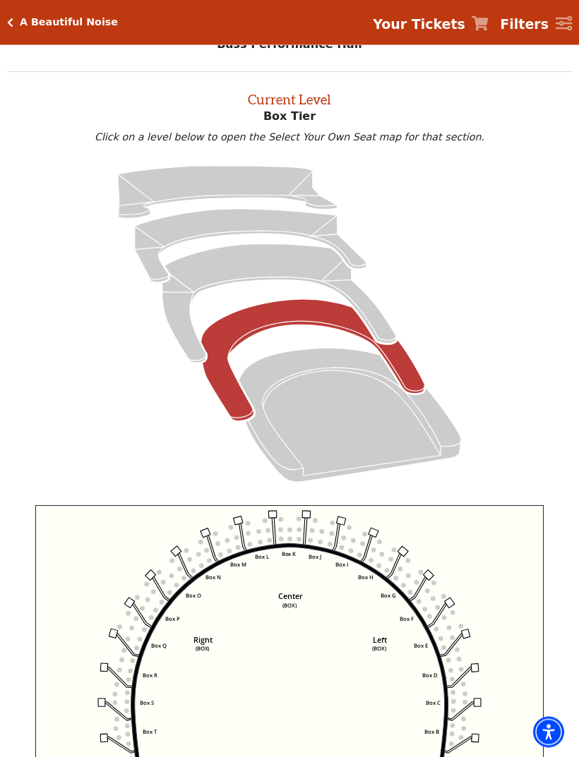
scroll to position [26, 0]
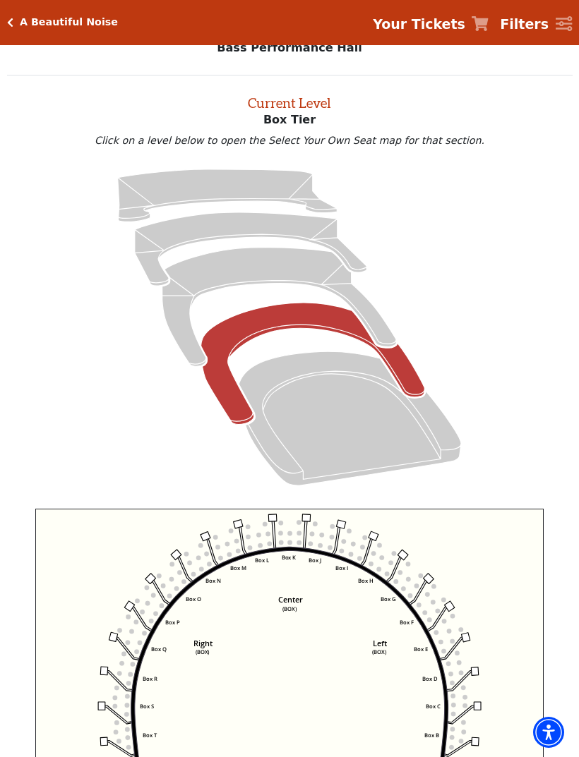
click at [236, 272] on icon "Mezzanine - Seats Available: 5" at bounding box center [279, 307] width 234 height 119
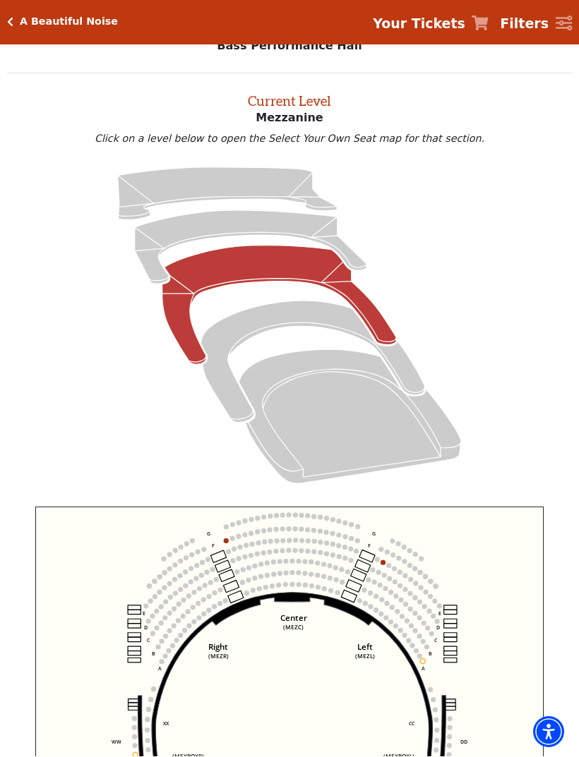
scroll to position [28, 0]
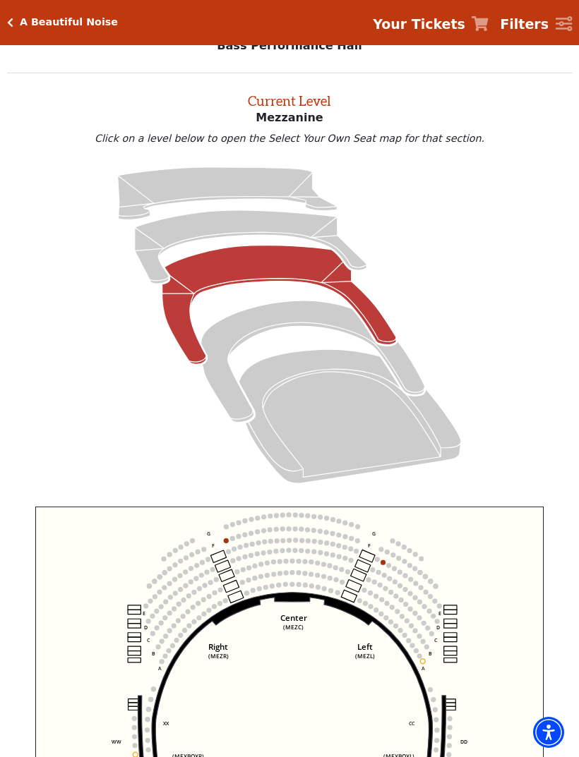
click at [197, 230] on icon "Lower Gallery - Seats Available: 26" at bounding box center [251, 246] width 232 height 73
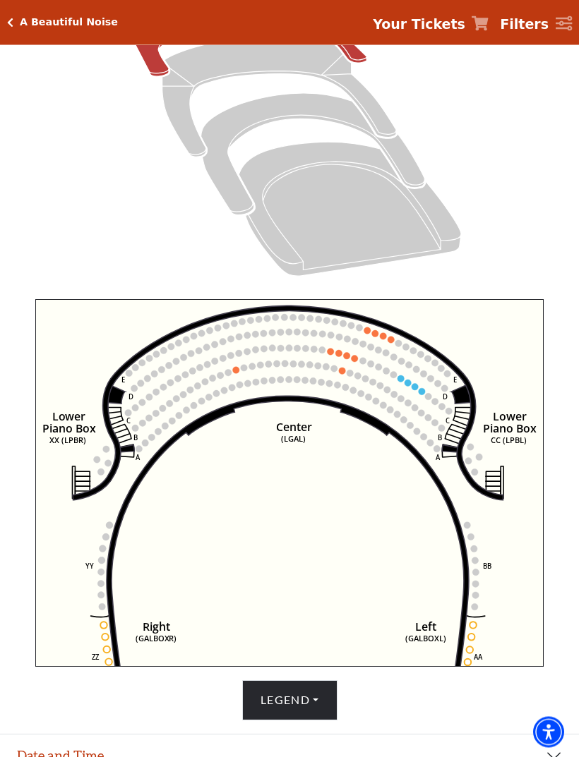
scroll to position [236, 0]
click at [422, 394] on circle at bounding box center [422, 392] width 7 height 7
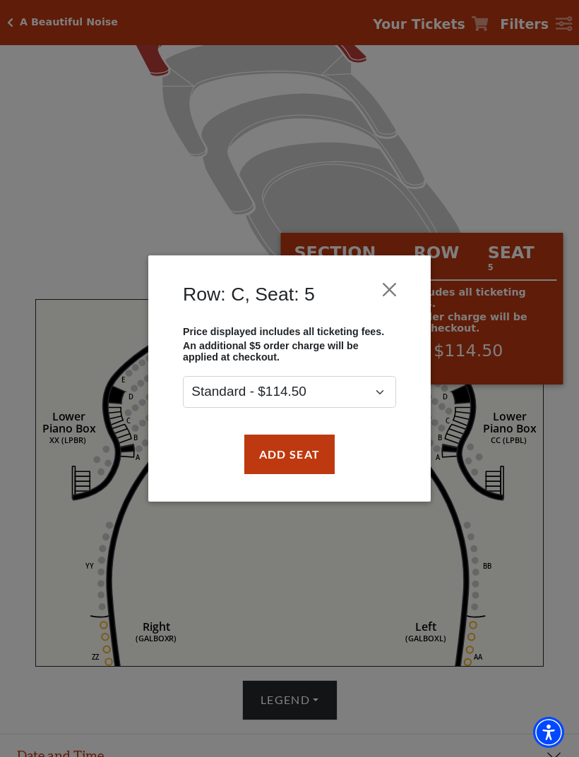
click at [392, 291] on button "Close" at bounding box center [389, 289] width 27 height 27
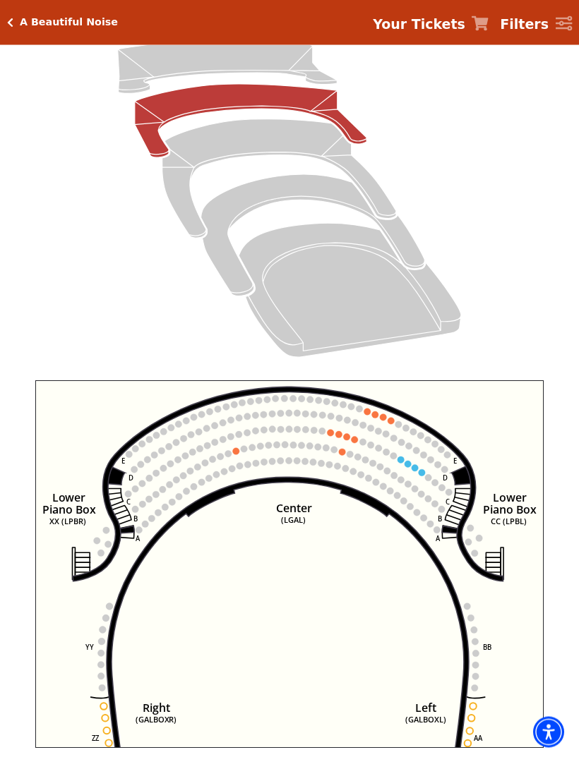
scroll to position [155, 0]
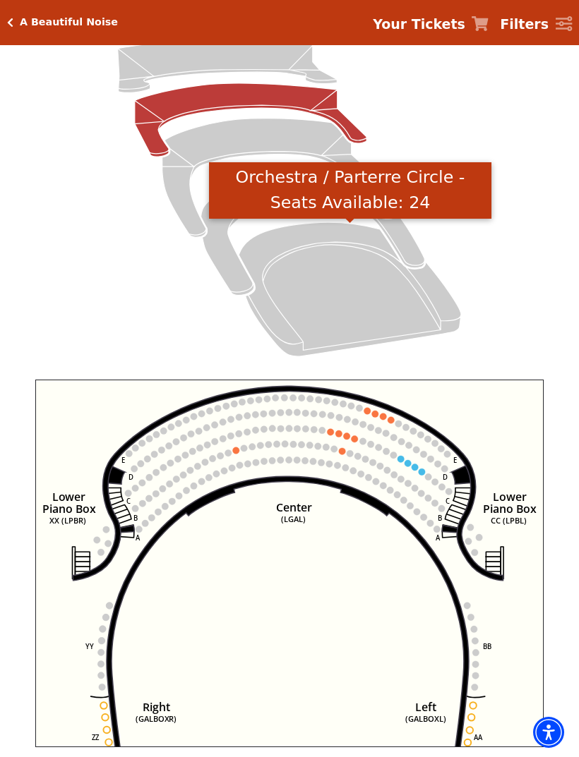
click at [334, 287] on icon "Orchestra / Parterre Circle - Seats Available: 24" at bounding box center [350, 289] width 222 height 134
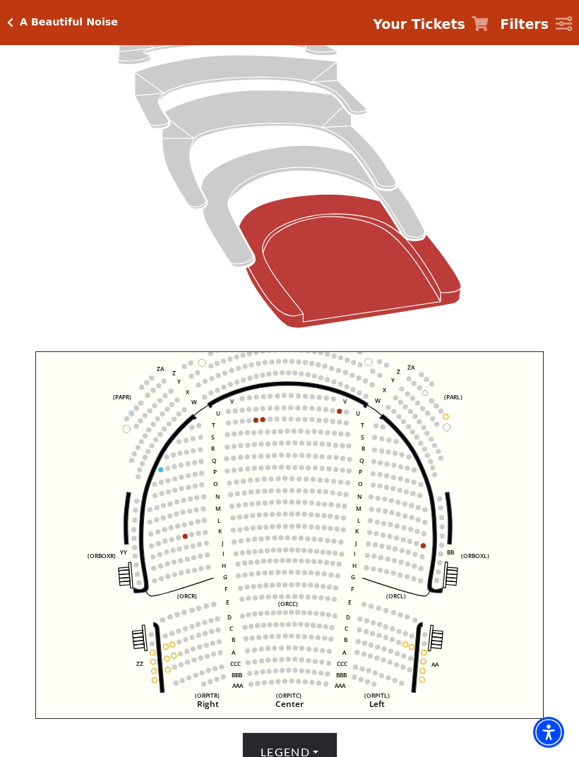
scroll to position [252, 0]
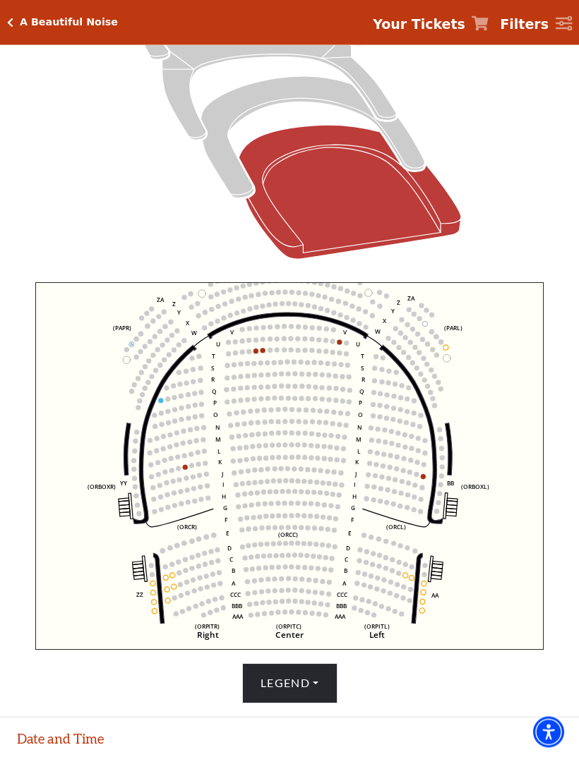
click at [256, 352] on circle at bounding box center [255, 351] width 5 height 5
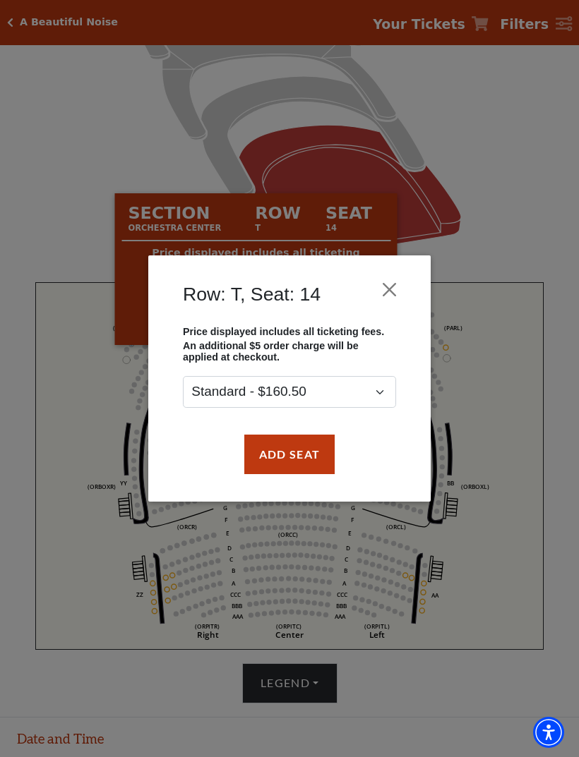
click at [280, 460] on button "Add Seat" at bounding box center [289, 455] width 90 height 40
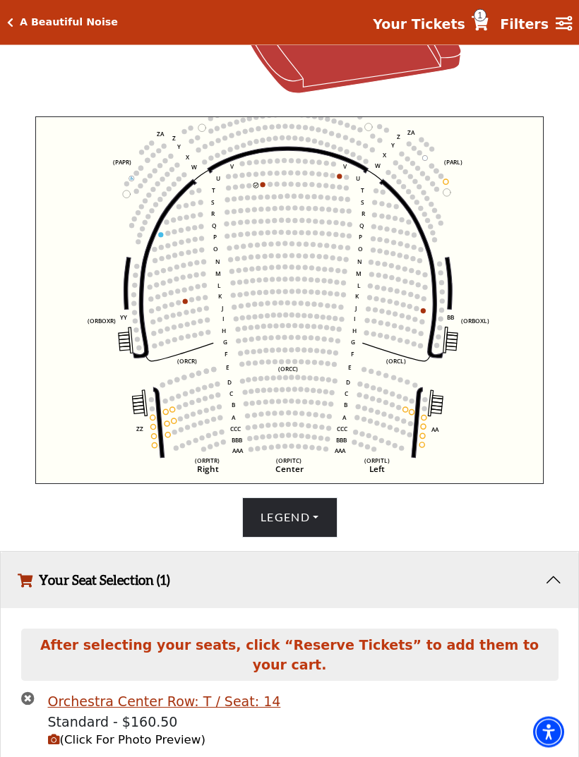
scroll to position [430, 0]
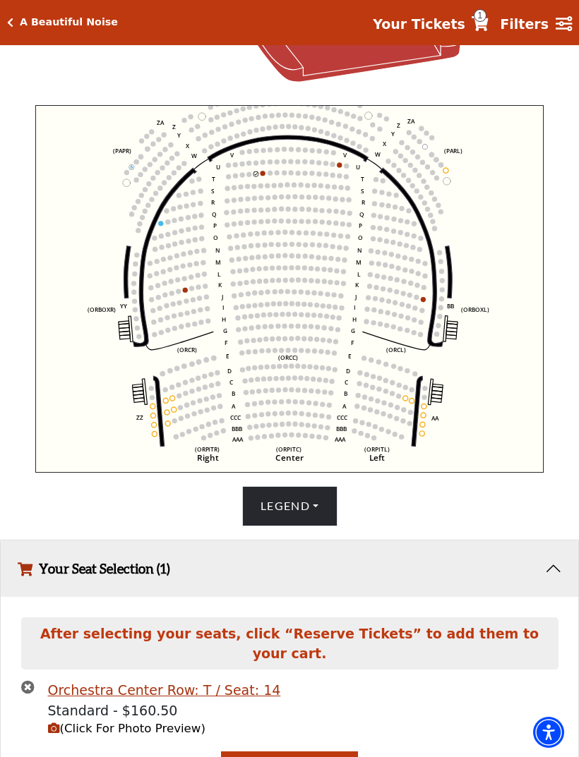
click at [261, 175] on circle at bounding box center [262, 174] width 5 height 5
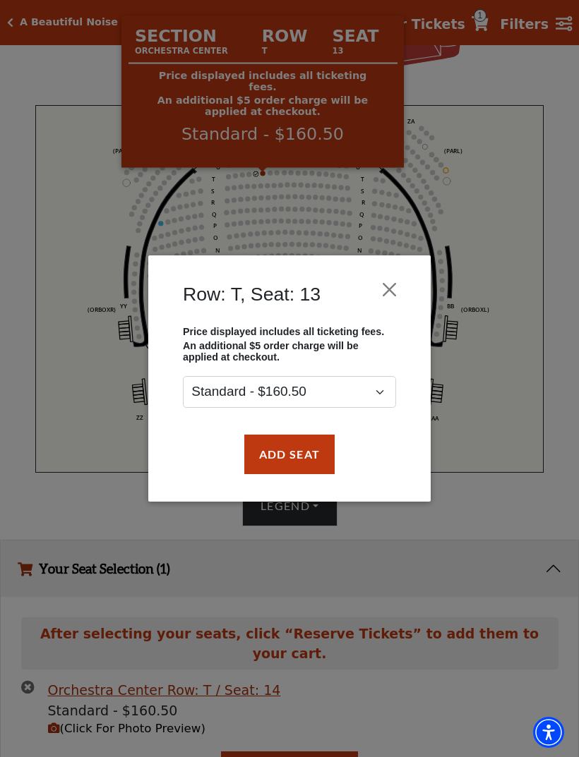
click at [272, 469] on button "Add Seat" at bounding box center [289, 455] width 90 height 40
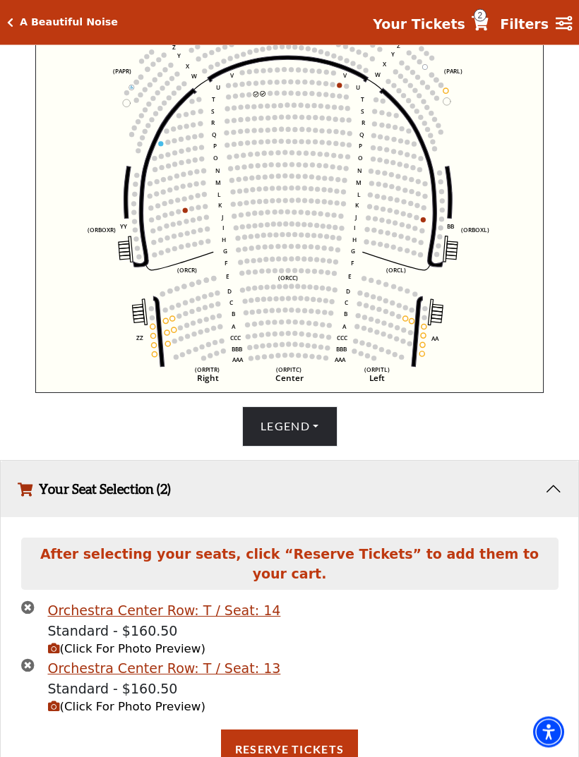
scroll to position [510, 0]
click at [93, 656] on span "(Click For Photo Preview)" at bounding box center [126, 648] width 157 height 13
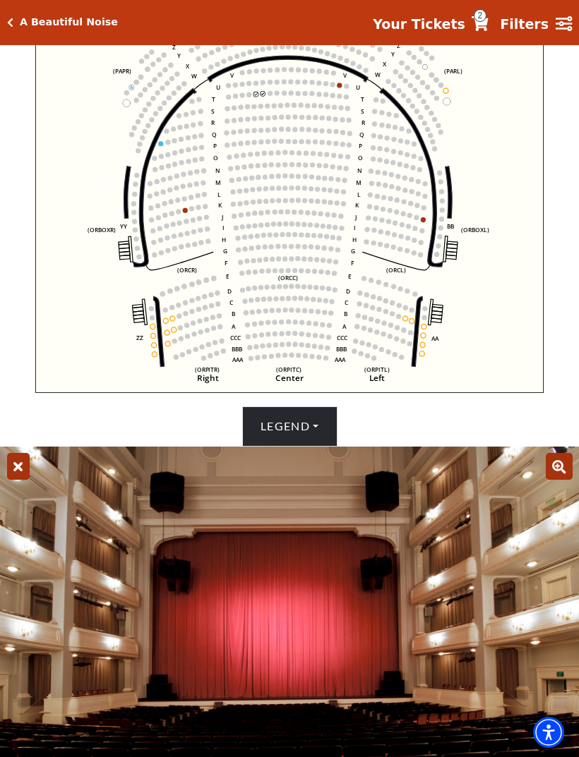
click at [18, 368] on div "Current Level Orchestra / Parterre Circle Click on a level below to open the Se…" at bounding box center [289, 19] width 565 height 855
click at [16, 480] on icon at bounding box center [18, 466] width 23 height 27
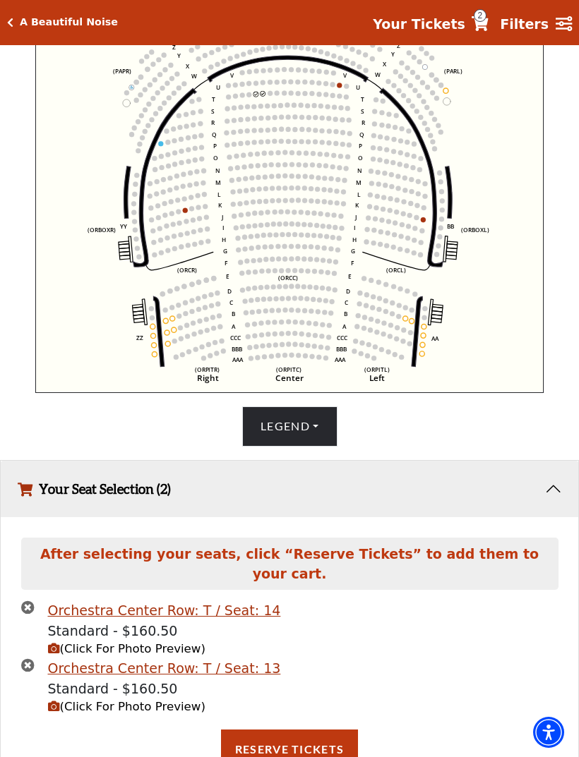
scroll to position [407, 0]
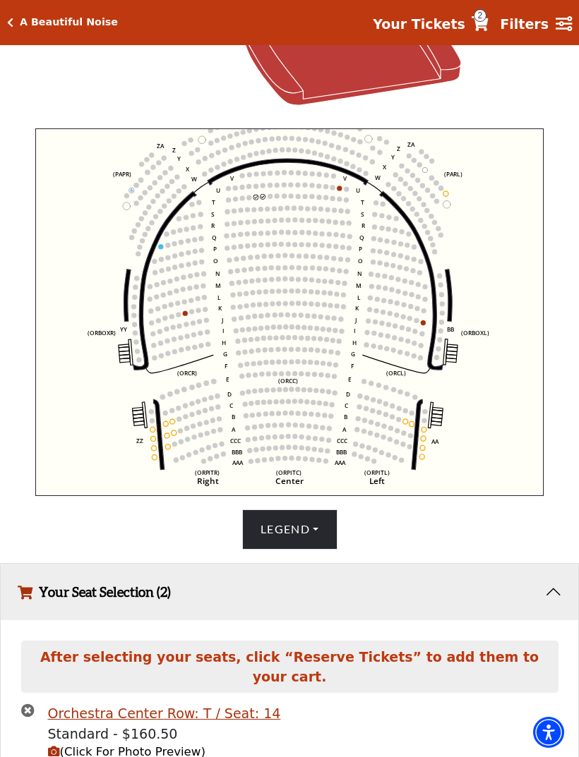
click at [338, 191] on circle at bounding box center [339, 188] width 5 height 5
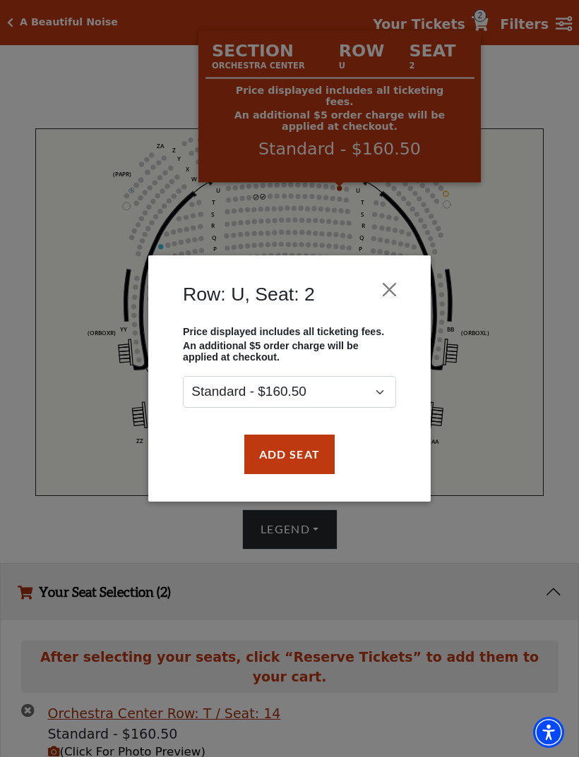
click at [284, 461] on button "Add Seat" at bounding box center [289, 455] width 90 height 40
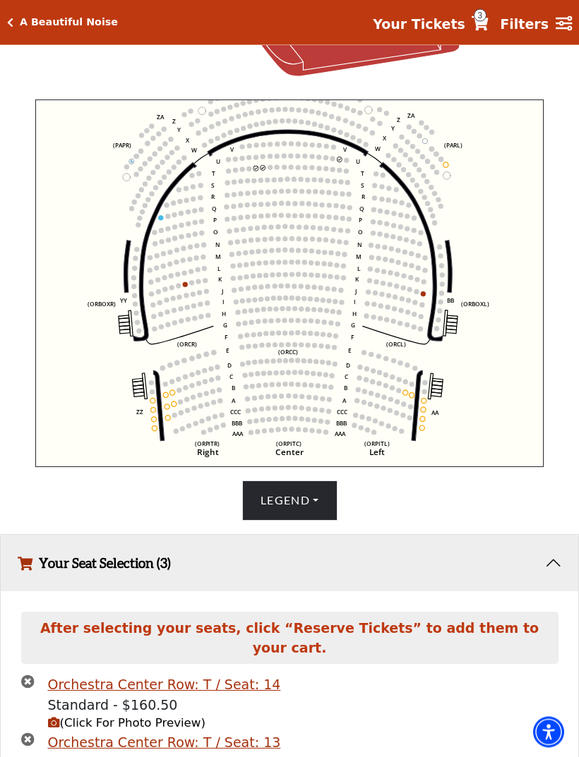
scroll to position [434, 0]
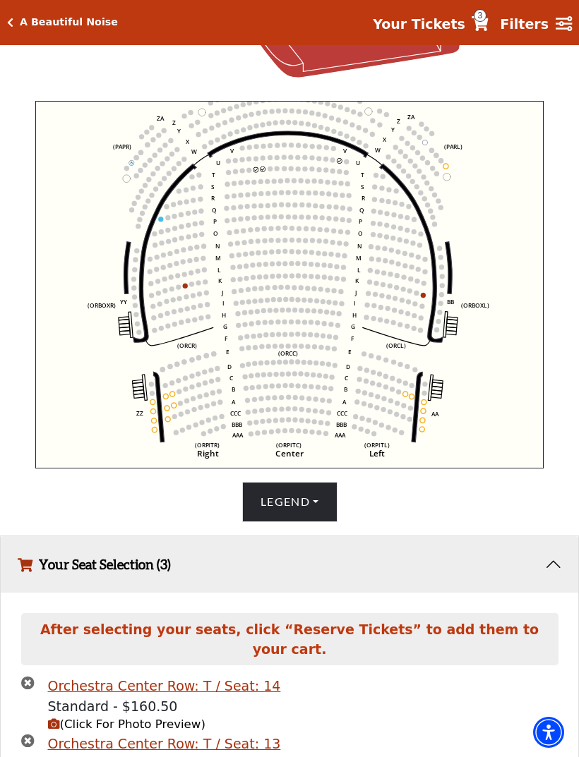
click at [156, 219] on icon at bounding box center [165, 253] width 64 height 179
click at [160, 222] on circle at bounding box center [160, 219] width 5 height 5
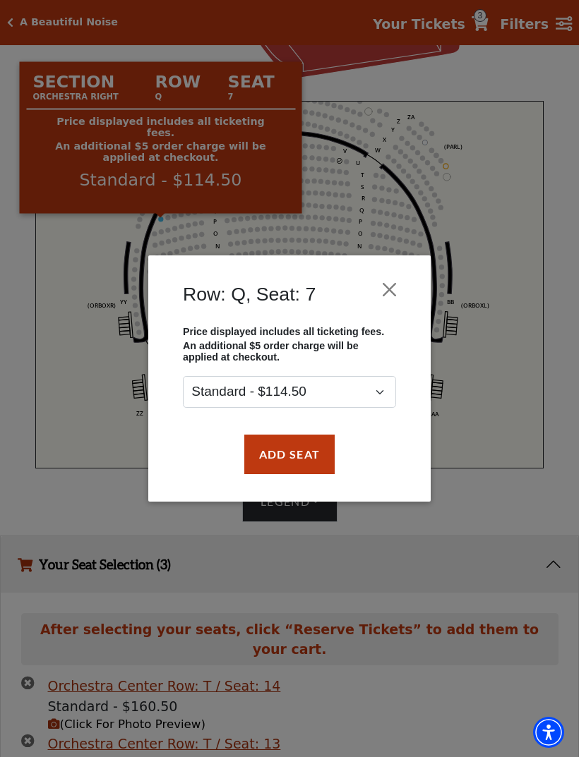
click at [270, 457] on button "Add Seat" at bounding box center [289, 455] width 90 height 40
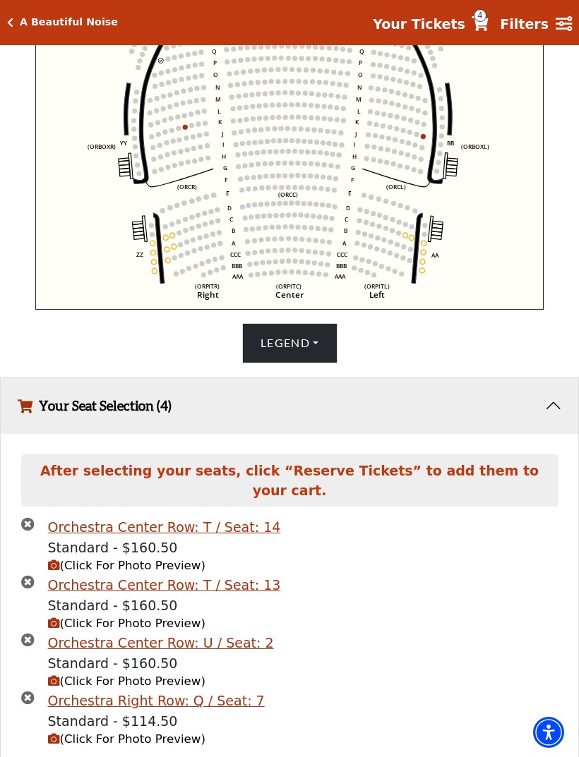
scroll to position [599, 0]
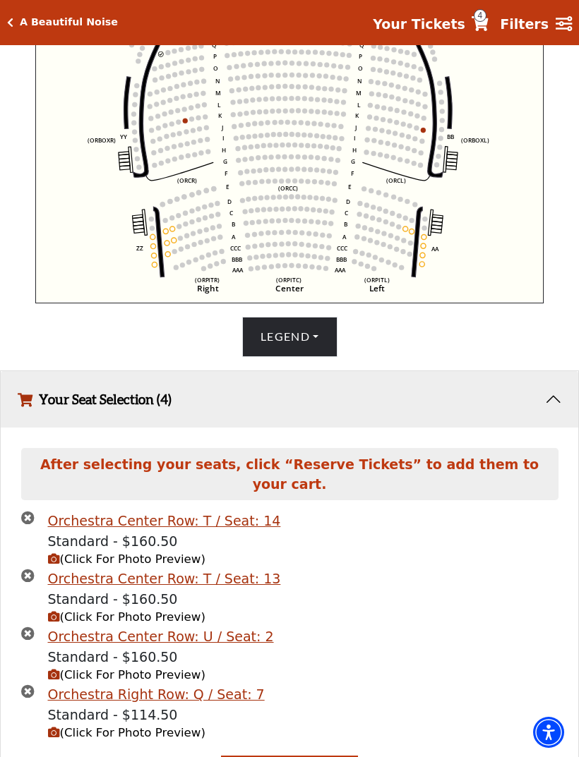
click at [114, 740] on span "(Click For Photo Preview)" at bounding box center [126, 732] width 157 height 13
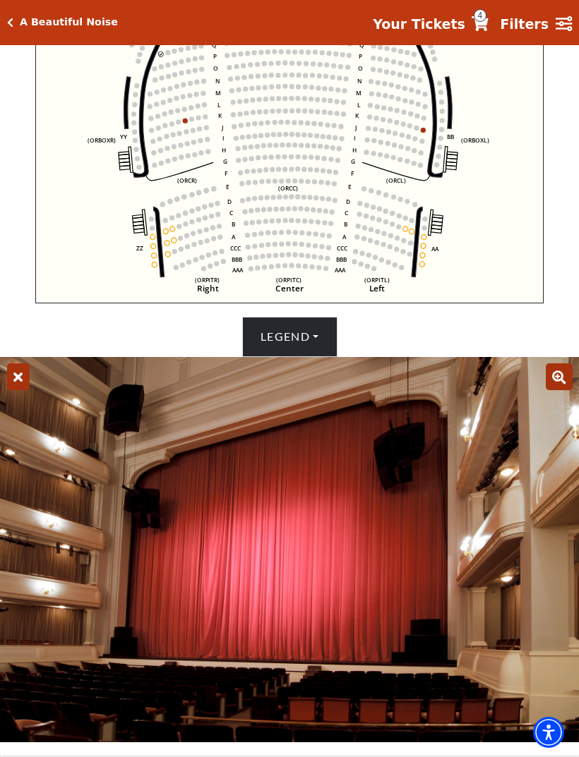
click at [9, 390] on icon at bounding box center [18, 377] width 23 height 27
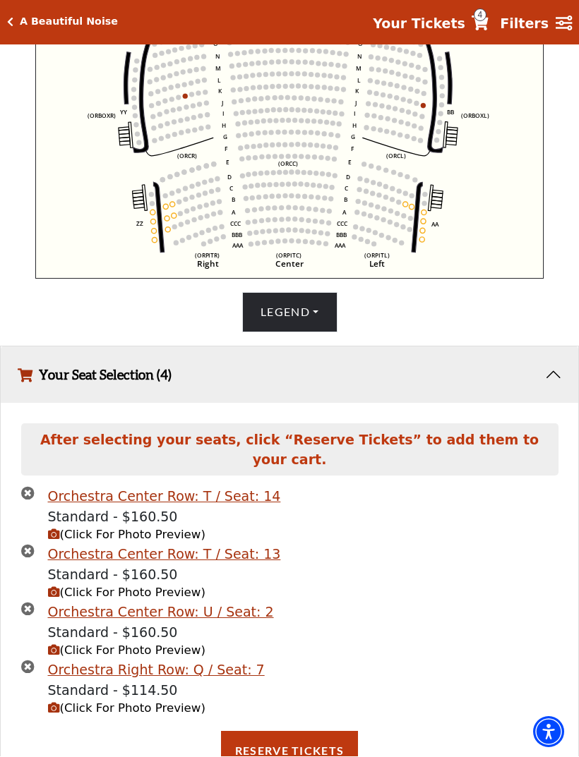
scroll to position [634, 0]
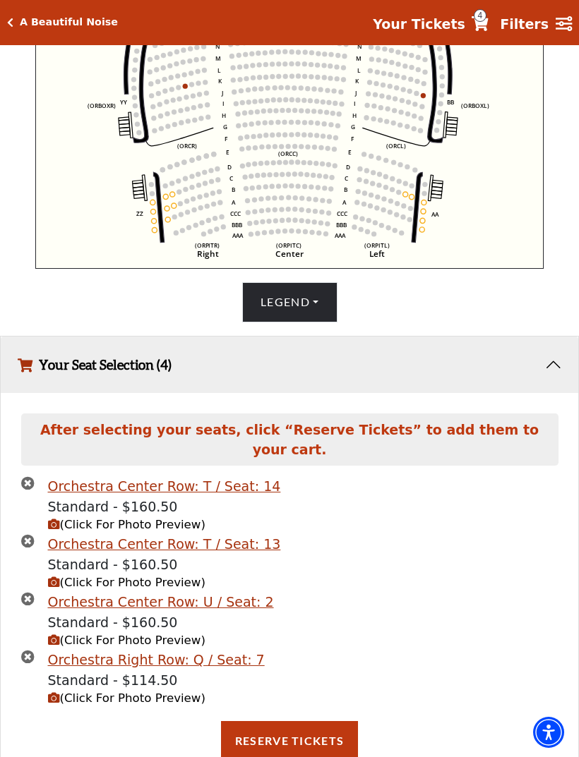
click at [109, 647] on span "(Click For Photo Preview)" at bounding box center [126, 640] width 157 height 13
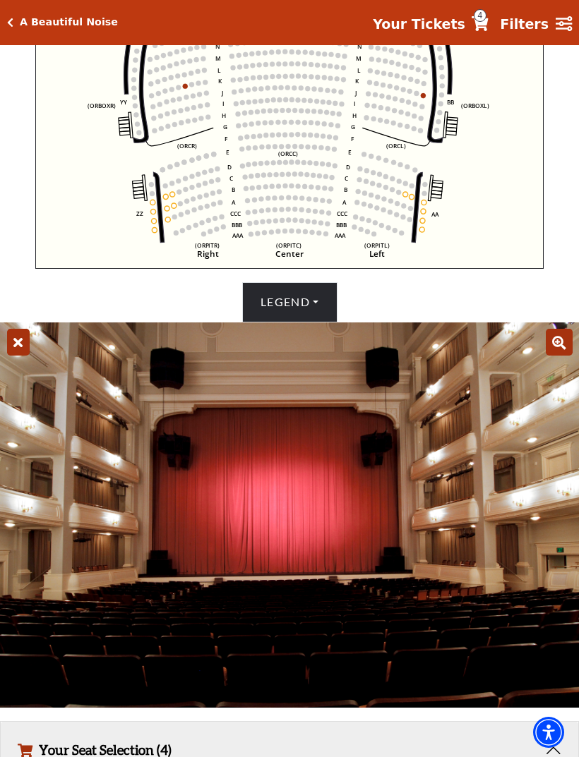
click at [13, 356] on icon at bounding box center [18, 342] width 23 height 27
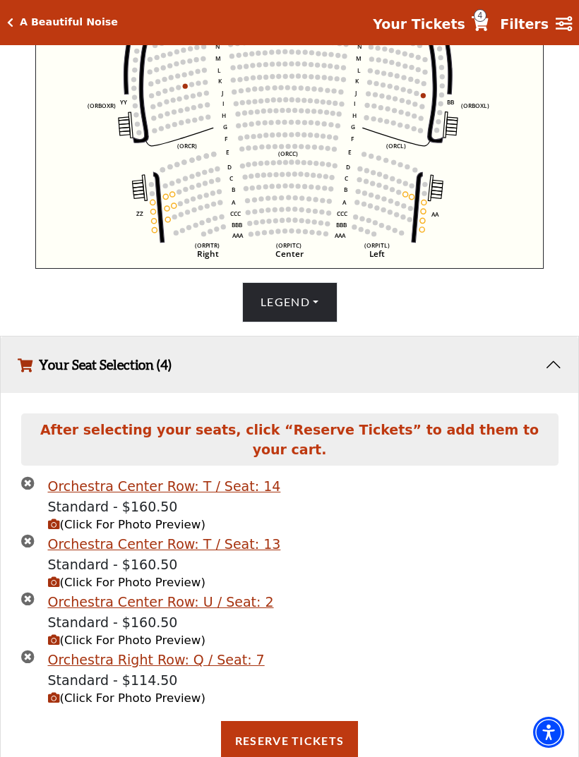
click at [275, 745] on button "Reserve Tickets" at bounding box center [289, 741] width 137 height 40
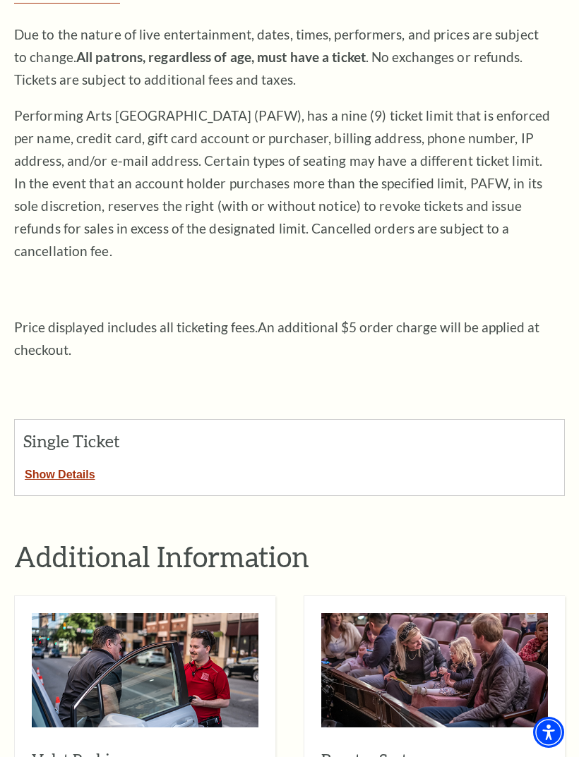
scroll to position [214, 0]
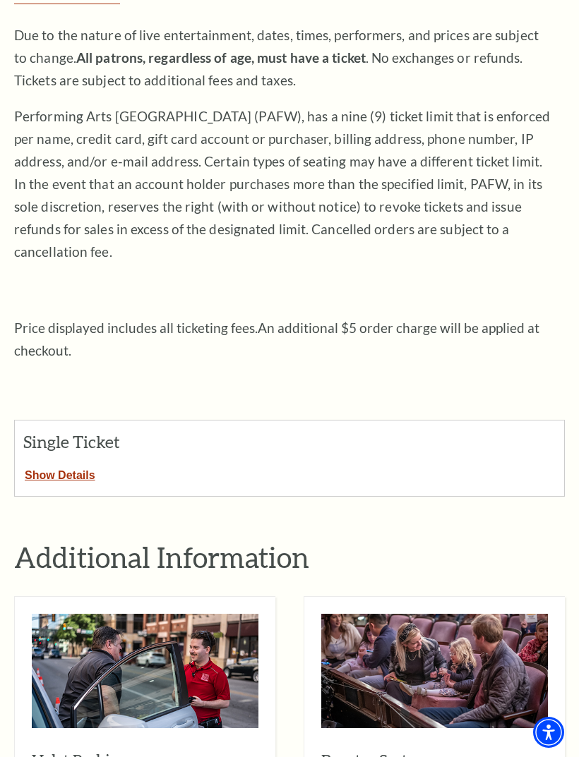
click at [60, 464] on button "Show Details" at bounding box center [60, 473] width 90 height 18
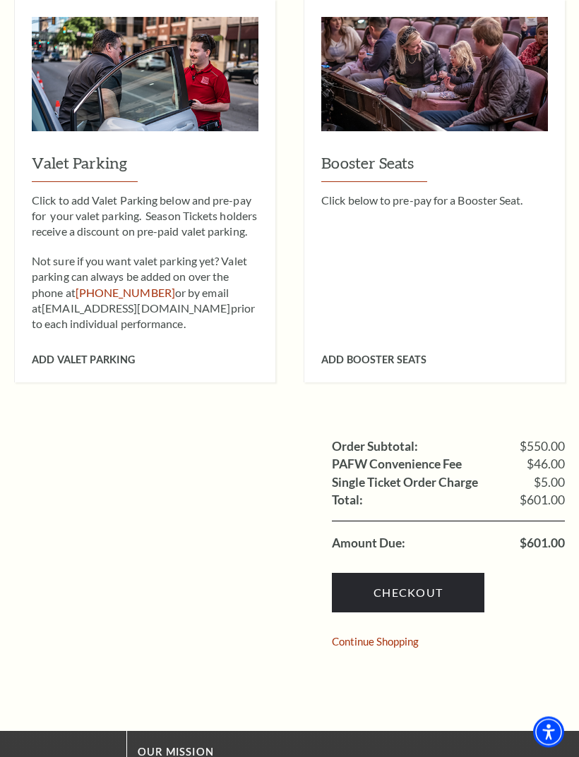
scroll to position [1379, 0]
click at [388, 573] on link "Checkout" at bounding box center [408, 593] width 152 height 40
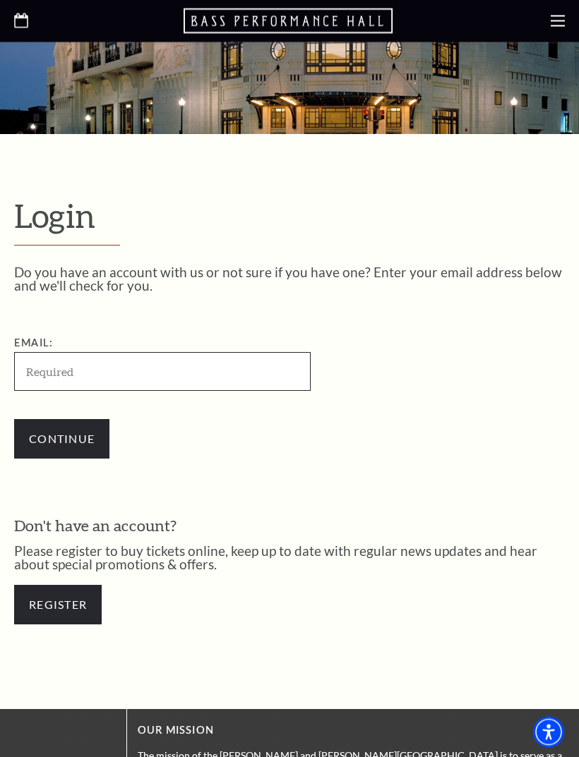
scroll to position [144, 0]
click at [54, 361] on input "Email:" at bounding box center [162, 371] width 296 height 39
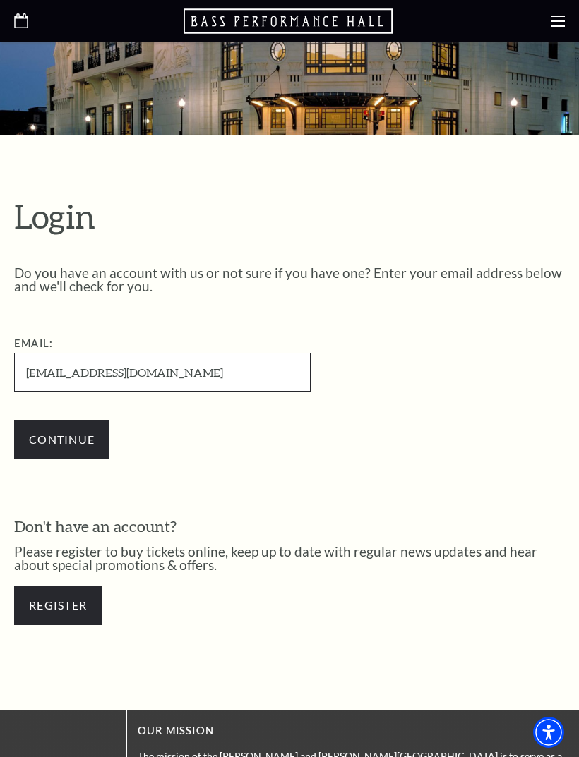
type input "jerridhamann@gmail.com"
click at [40, 441] on input "Continue" at bounding box center [61, 440] width 95 height 40
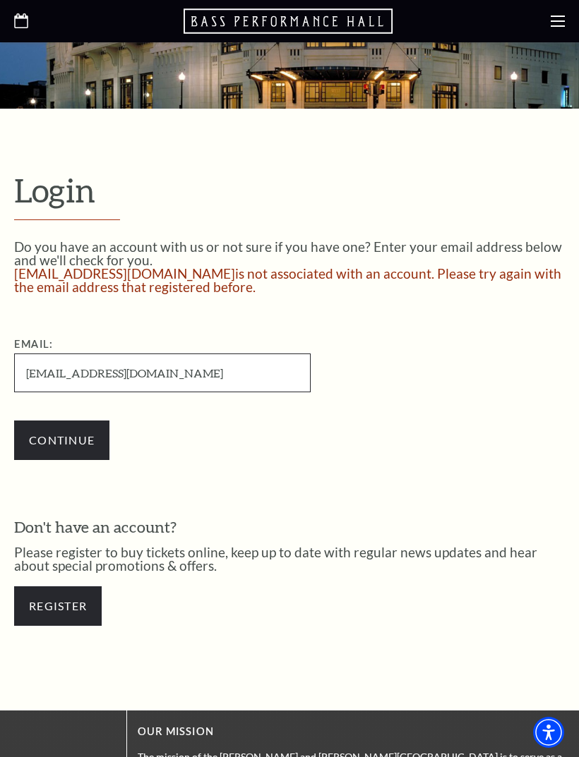
scroll to position [172, 0]
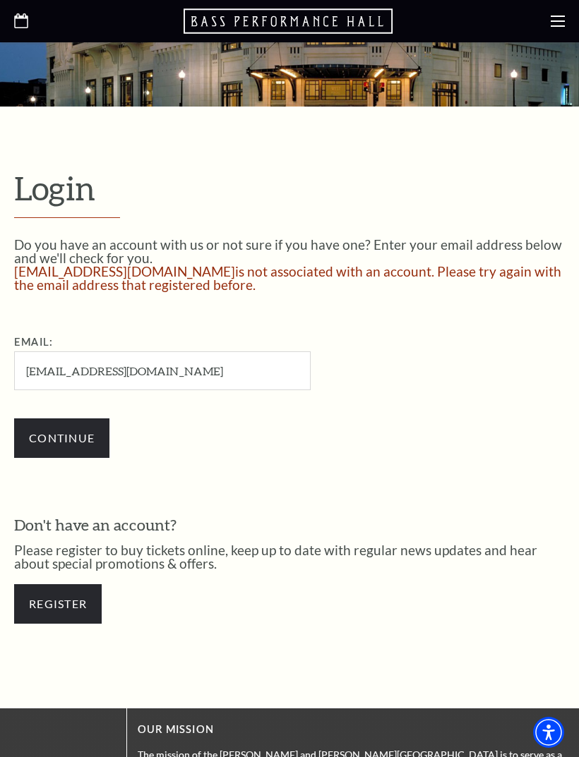
click at [51, 594] on link "Register" at bounding box center [58, 605] width 88 height 40
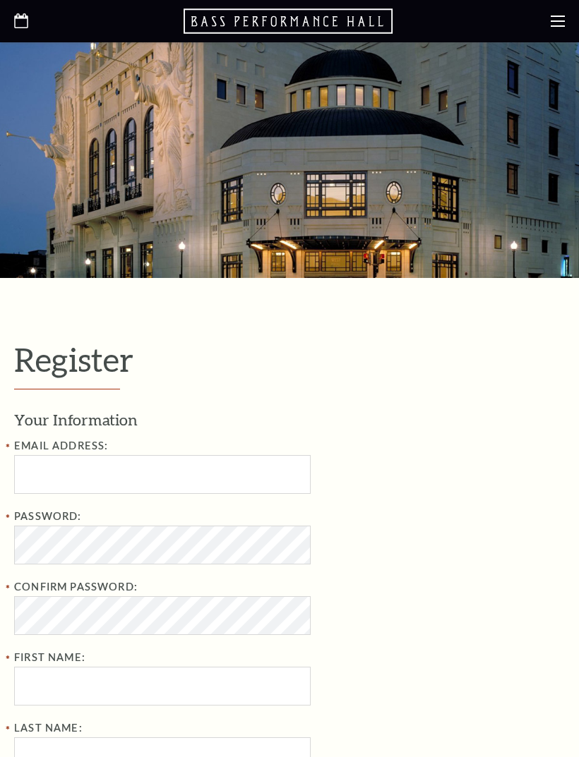
select select "1"
select select "[GEOGRAPHIC_DATA]"
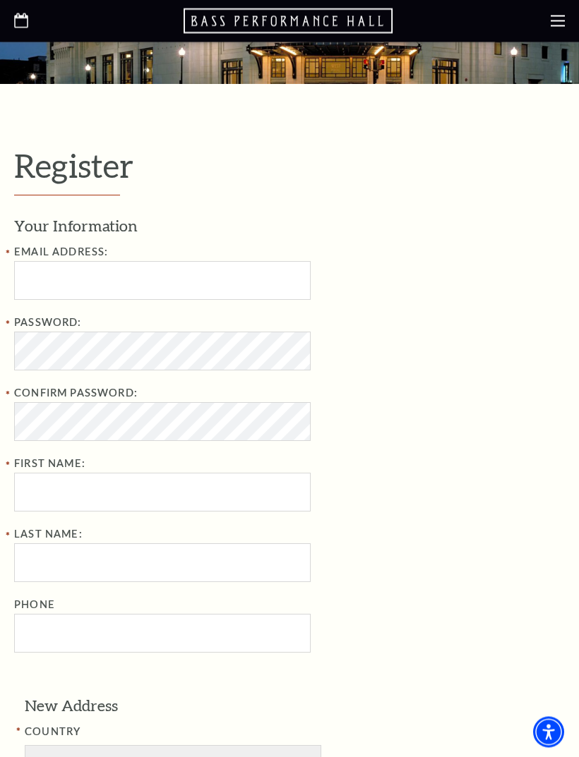
scroll to position [197, 0]
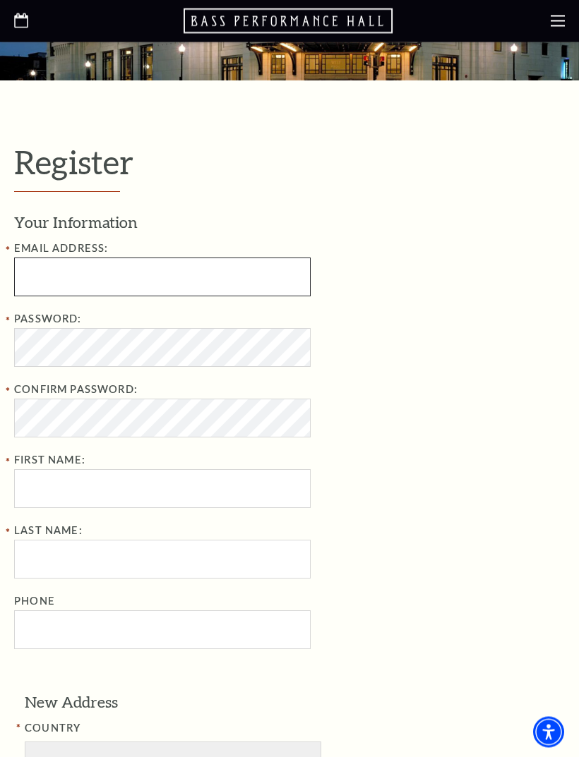
click at [27, 282] on input "Email Address:" at bounding box center [162, 277] width 296 height 39
type input "[EMAIL_ADDRESS][DOMAIN_NAME]"
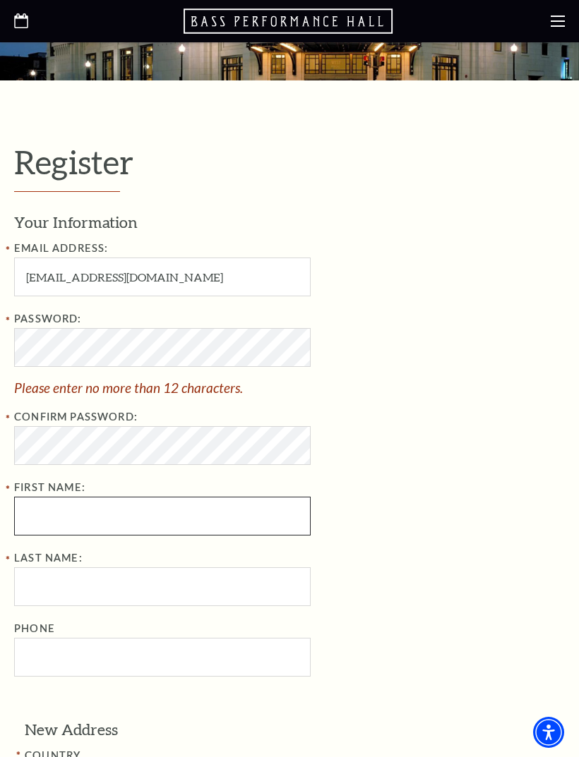
click at [42, 509] on input "First Name:" at bounding box center [162, 516] width 296 height 39
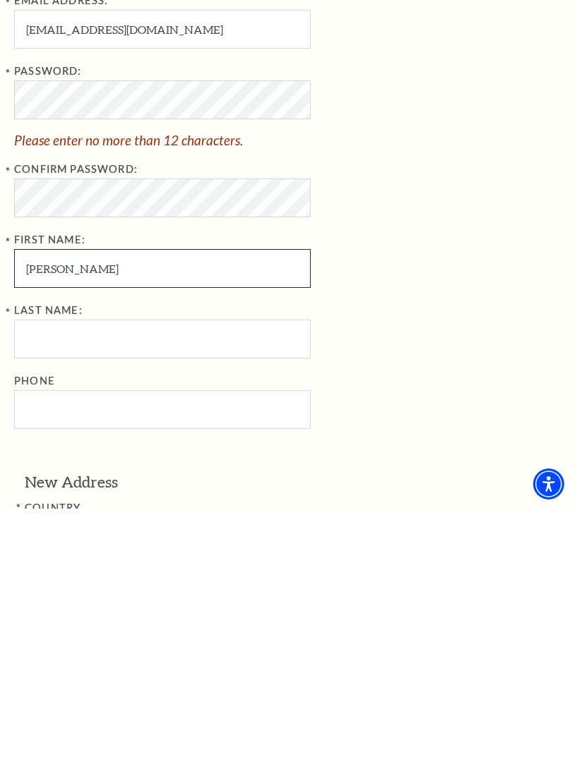
type input "Jerrid"
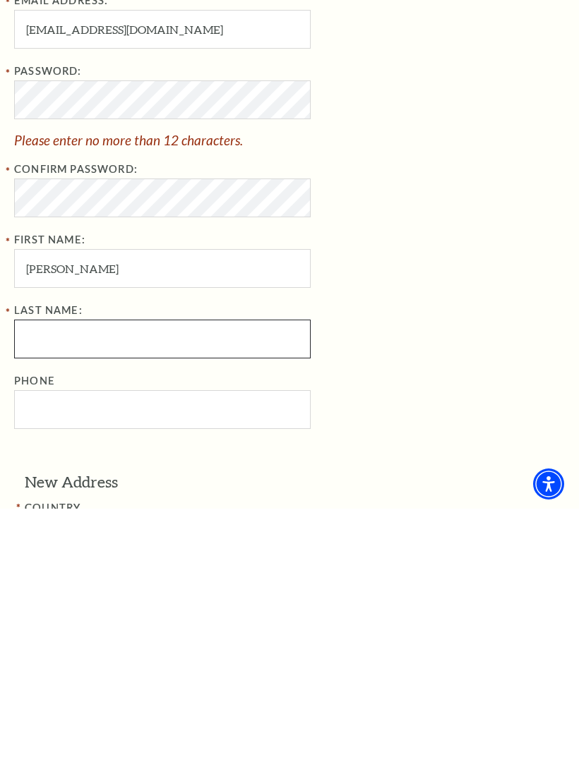
click at [36, 568] on input "Last Name:" at bounding box center [162, 587] width 296 height 39
type input "Hamann"
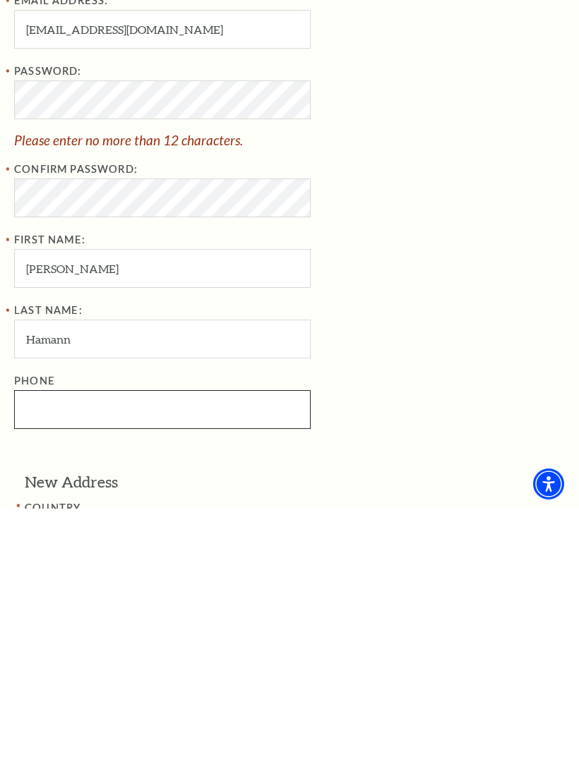
click at [34, 639] on input "Phone" at bounding box center [162, 658] width 296 height 39
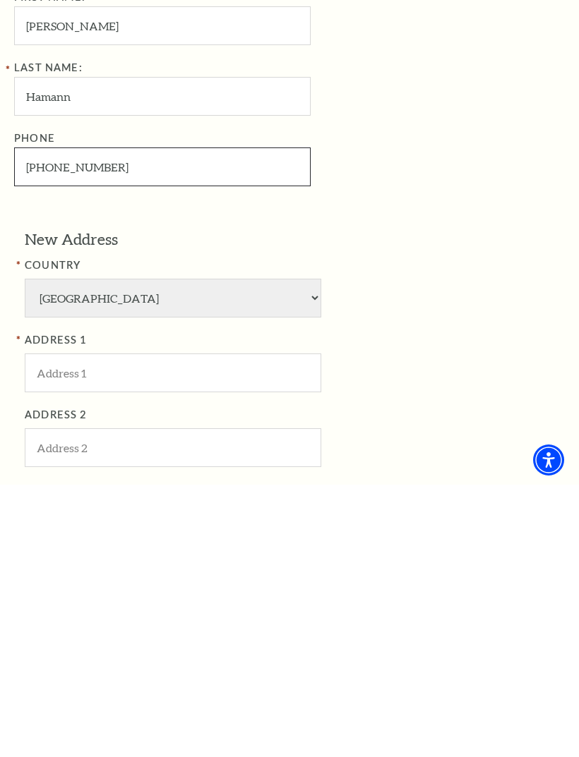
scroll to position [488, 0]
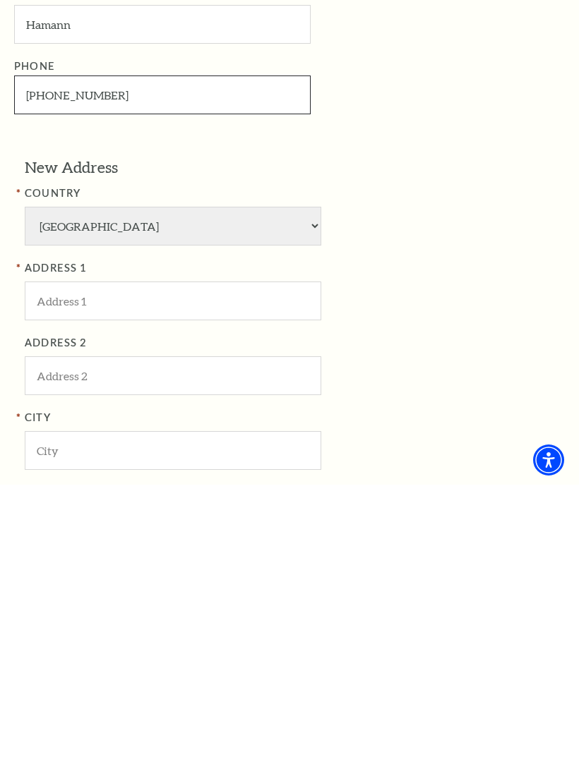
type input "214-869-1241"
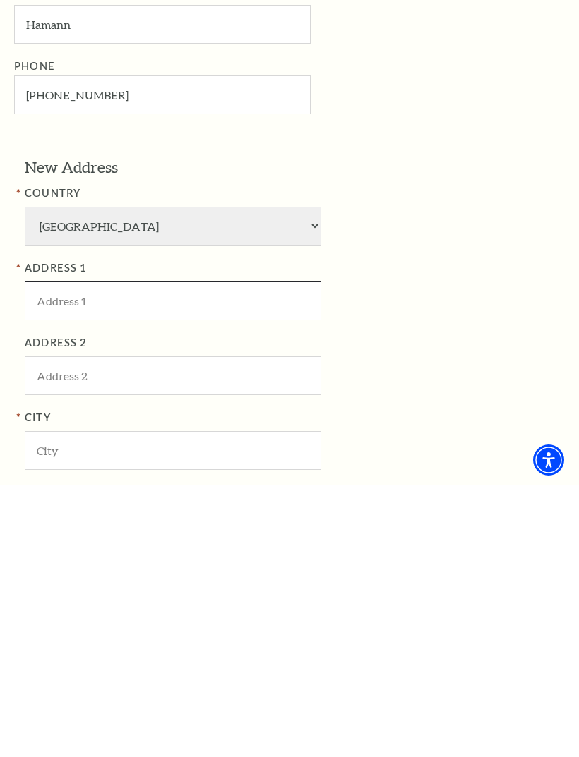
click at [50, 554] on input "ADDRESS 1" at bounding box center [173, 573] width 296 height 39
type input "1434 Kirkwood Dr"
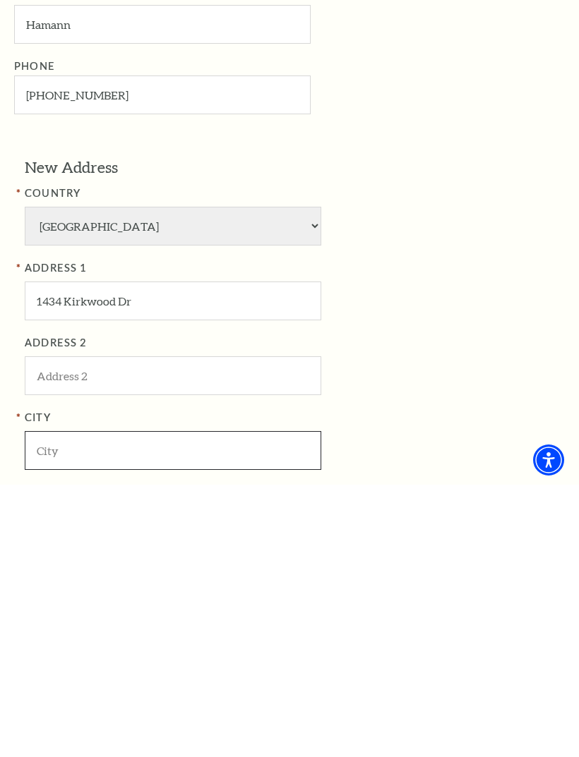
click at [42, 704] on input "City" at bounding box center [173, 723] width 296 height 39
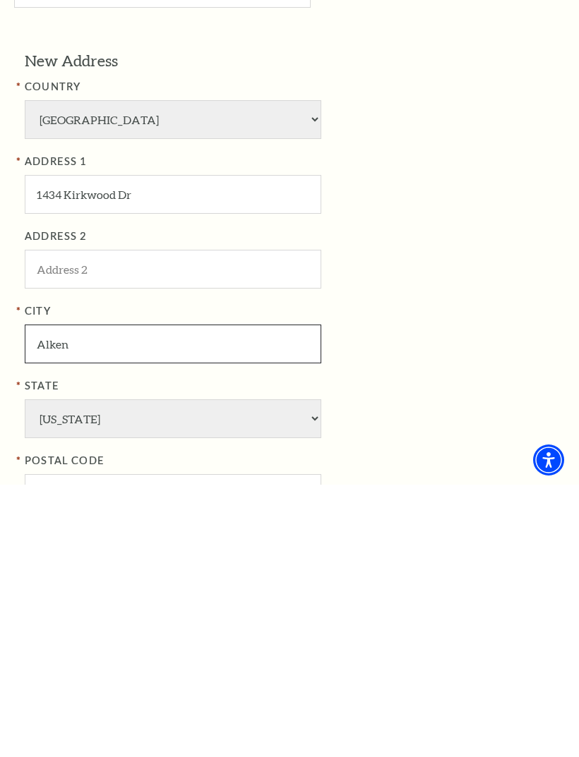
scroll to position [606, 0]
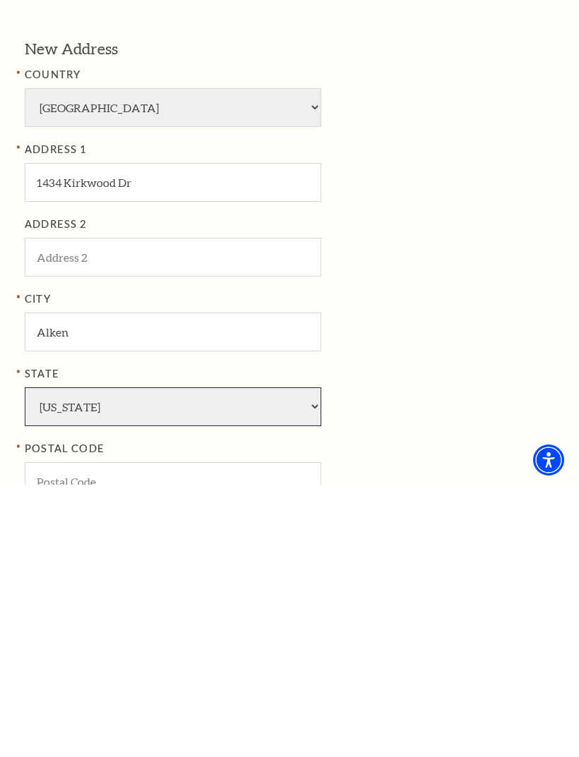
click at [40, 660] on select "Alabama Alaska American Embassy American Embassy American Samoa Arizona Arkansa…" at bounding box center [173, 679] width 296 height 39
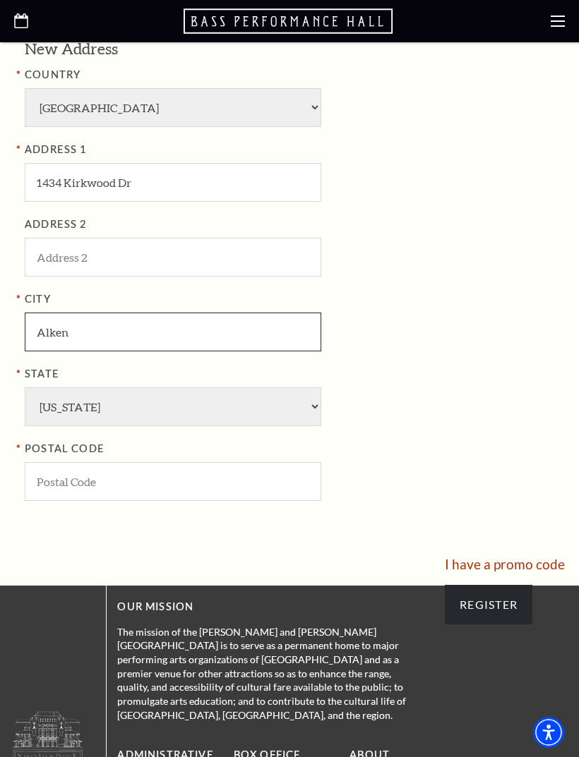
click at [78, 313] on input "Alken" at bounding box center [173, 332] width 296 height 39
type input "Allen"
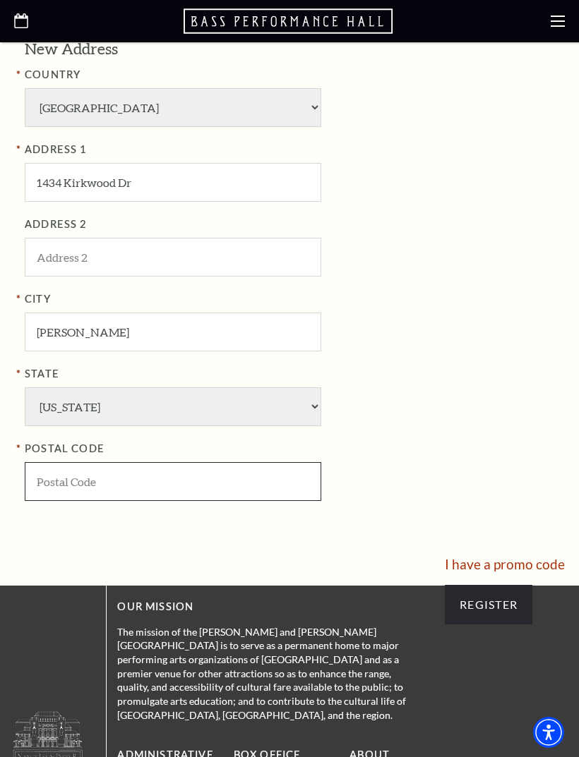
click at [47, 462] on input "POSTAL CODE" at bounding box center [173, 481] width 296 height 39
type input "75002"
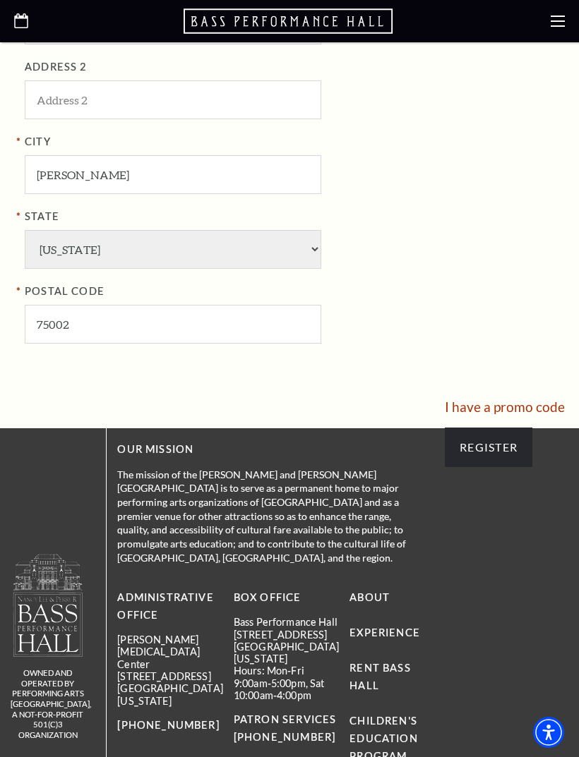
scroll to position [1039, 0]
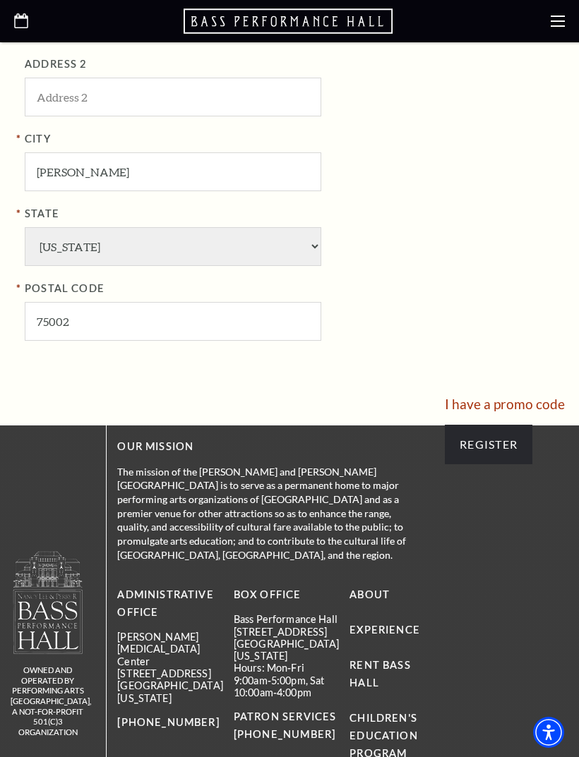
click at [505, 425] on input "Register" at bounding box center [489, 445] width 88 height 40
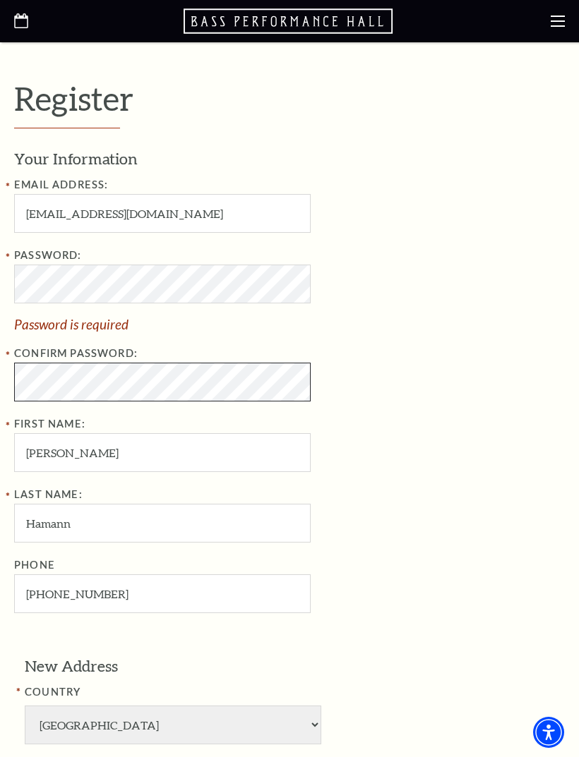
click at [59, 389] on div "Confirm Password:" at bounding box center [243, 373] width 459 height 56
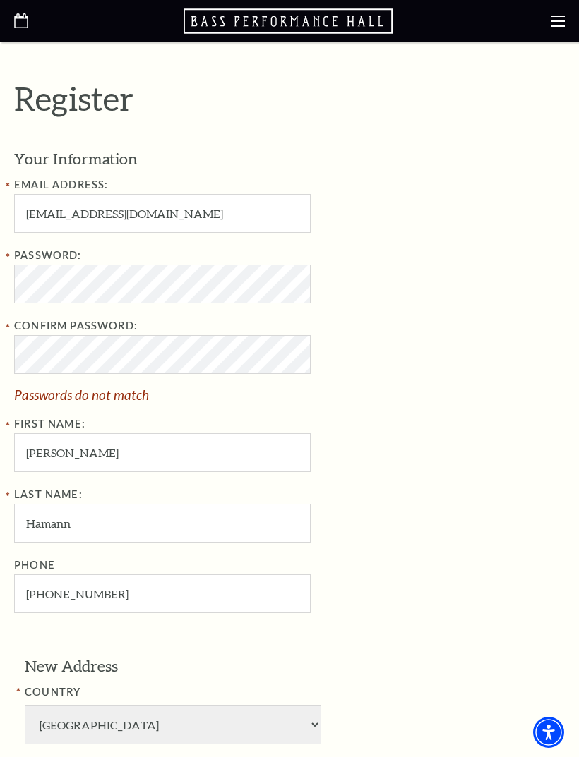
click at [53, 383] on div "Confirm Password: Passwords do not match" at bounding box center [243, 360] width 459 height 84
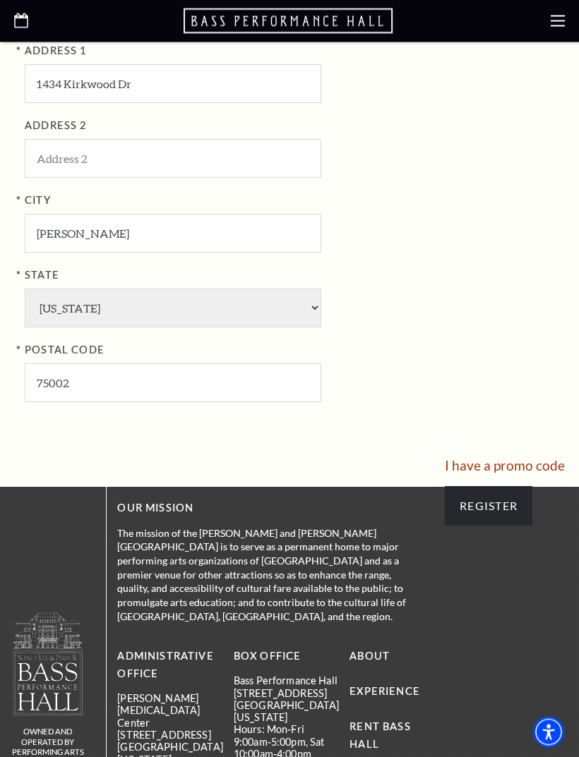
scroll to position [950, 0]
click at [498, 486] on input "Register" at bounding box center [489, 506] width 88 height 40
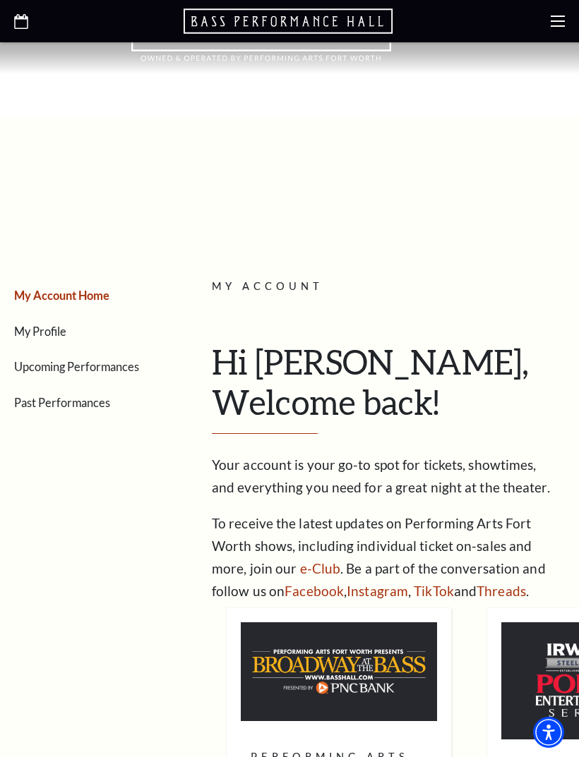
click at [560, 27] on use at bounding box center [558, 21] width 14 height 11
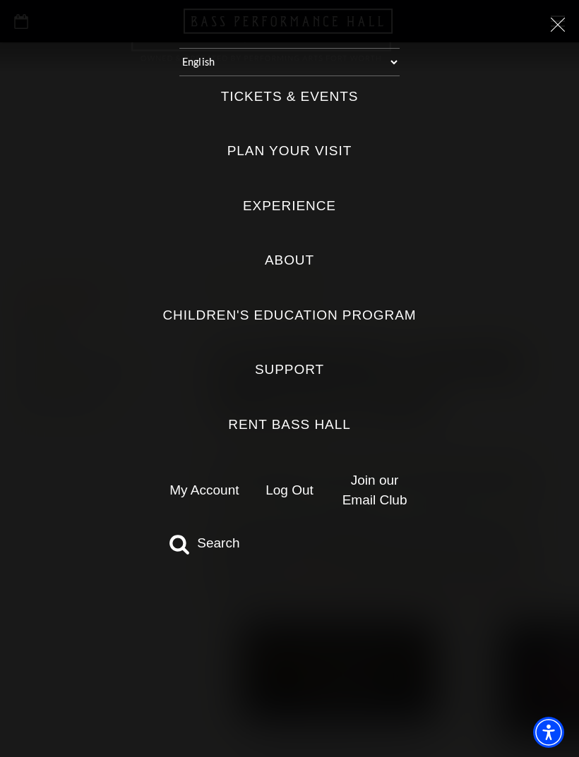
click at [193, 483] on link "My Account" at bounding box center [203, 490] width 69 height 15
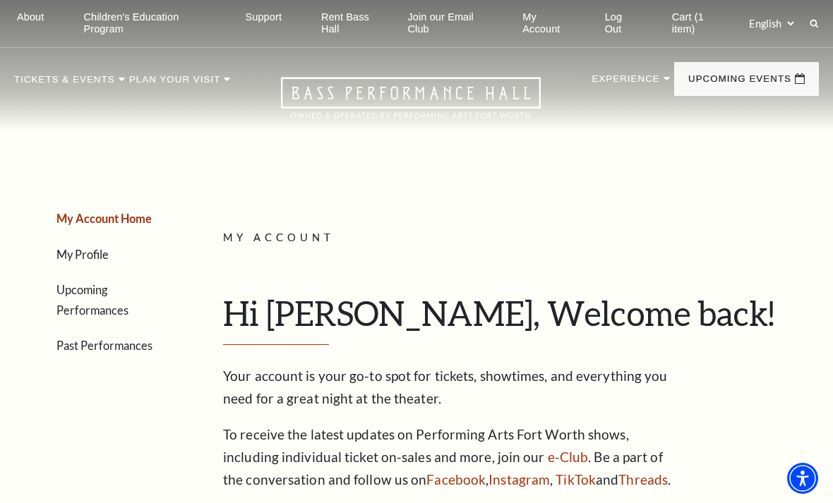
click at [578, 24] on link "Cart (1 item)" at bounding box center [698, 23] width 75 height 47
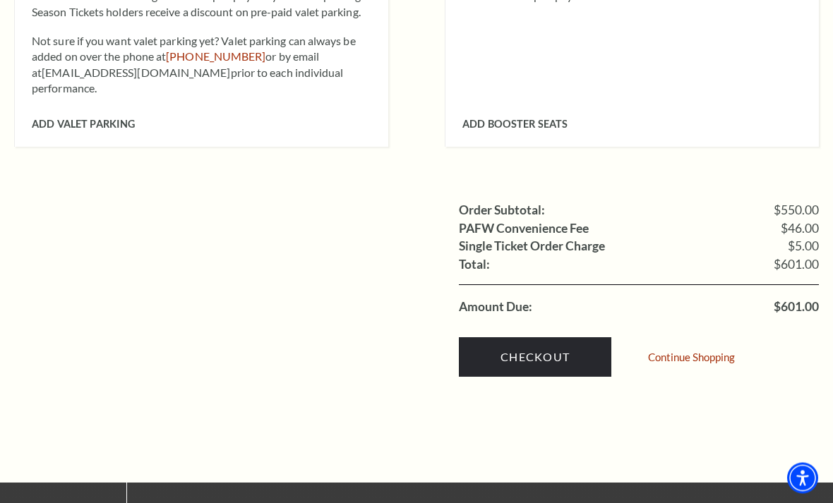
scroll to position [1410, 0]
click at [520, 337] on link "Checkout" at bounding box center [535, 357] width 152 height 40
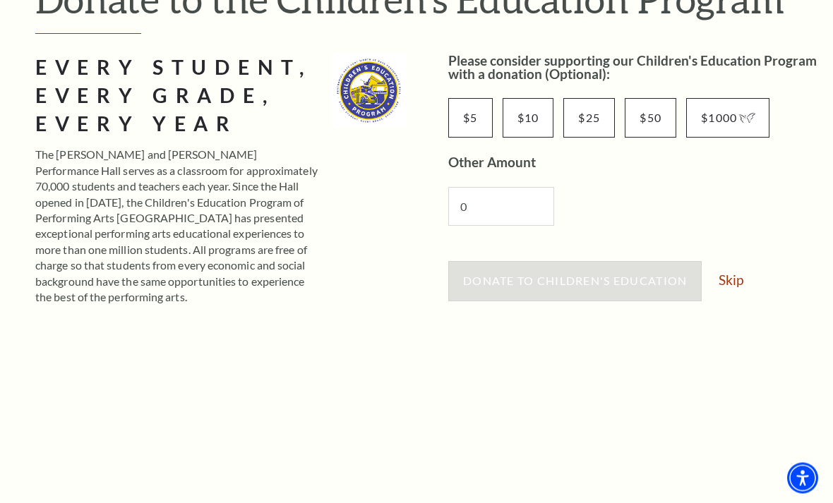
scroll to position [203, 0]
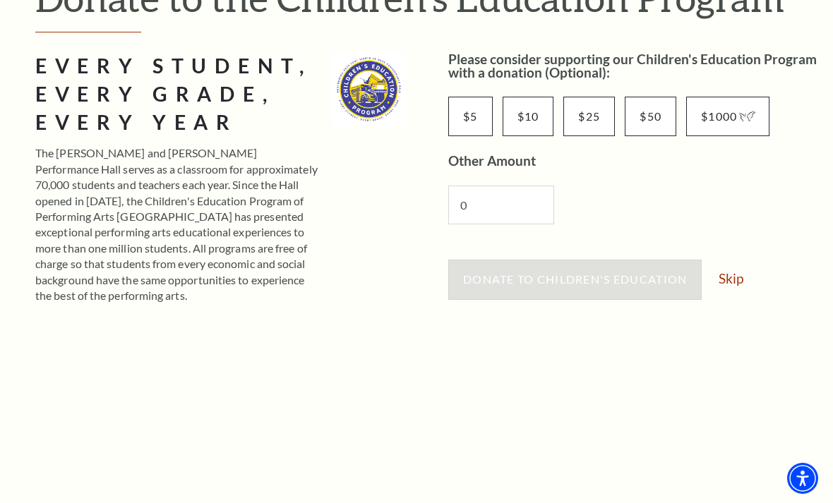
click at [743, 280] on link "Skip" at bounding box center [731, 278] width 25 height 13
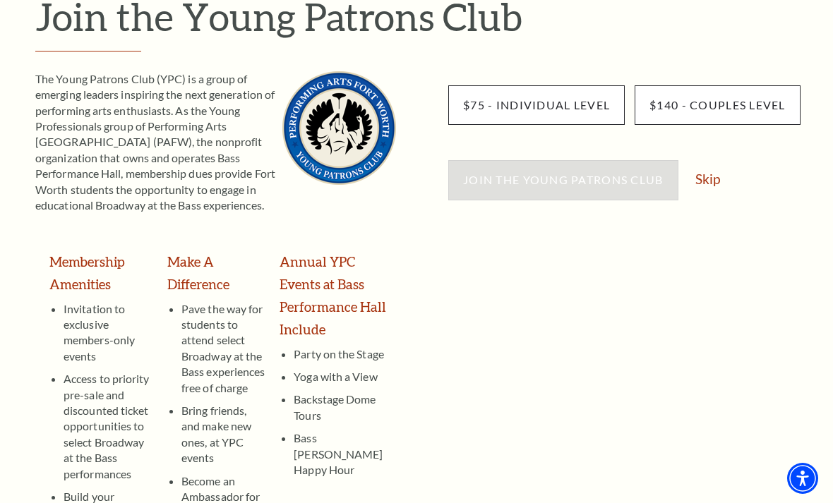
scroll to position [184, 0]
click at [707, 177] on link "Skip" at bounding box center [707, 178] width 25 height 13
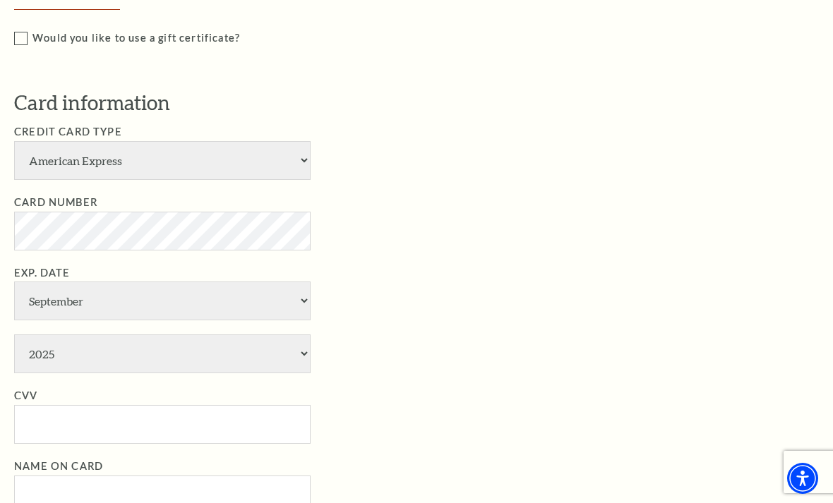
scroll to position [832, 0]
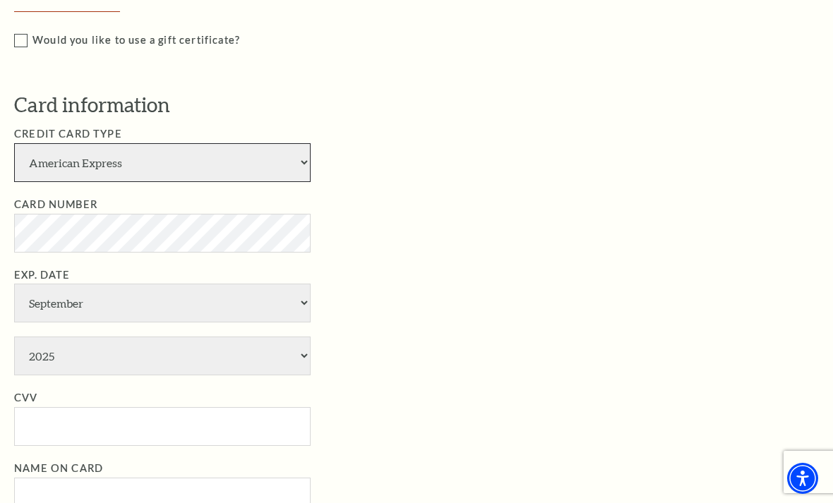
click at [46, 153] on select "American Express Visa Master Card Discover" at bounding box center [162, 162] width 296 height 39
select select "24"
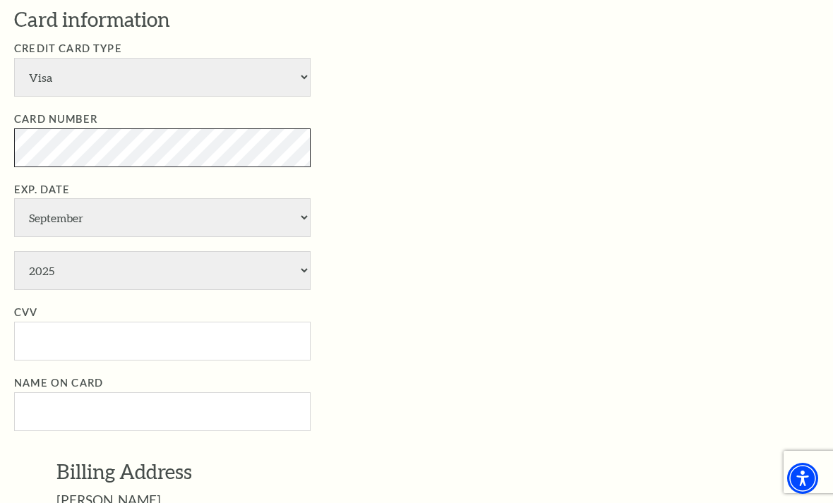
scroll to position [916, 0]
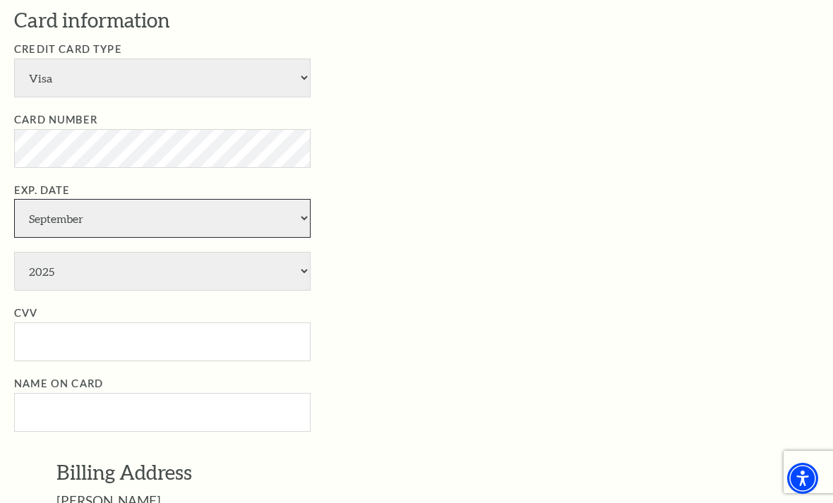
select select "3"
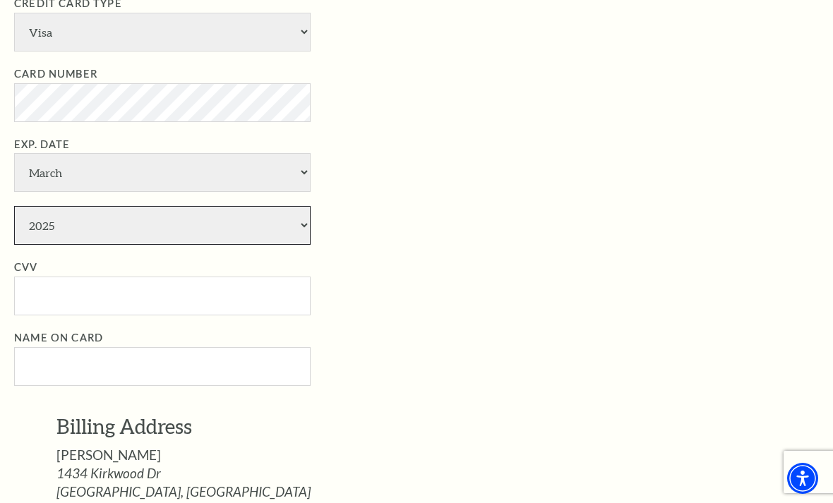
select select "2026"
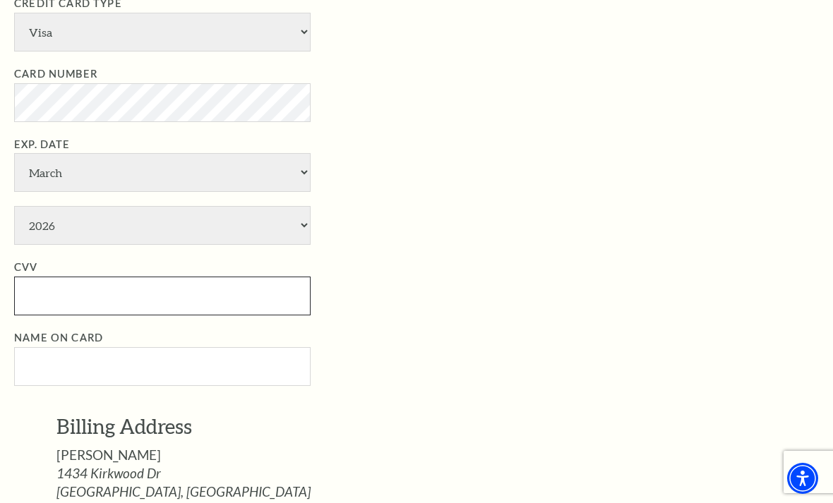
type input "140"
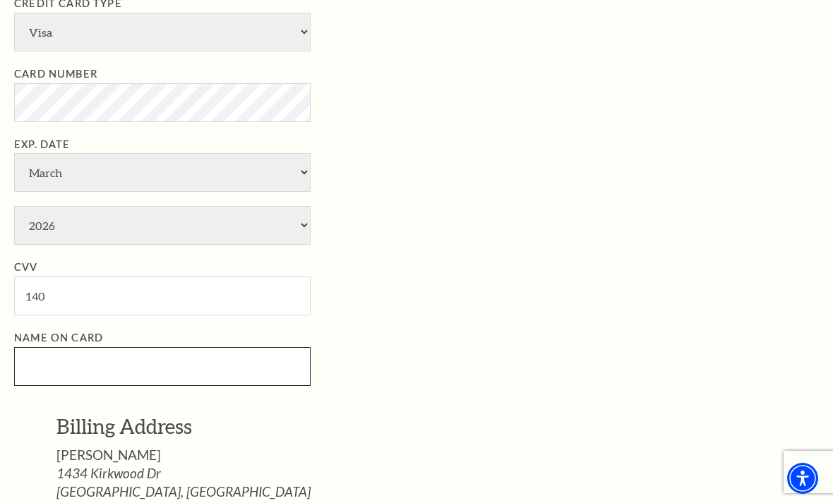
type input "[PERSON_NAME]"
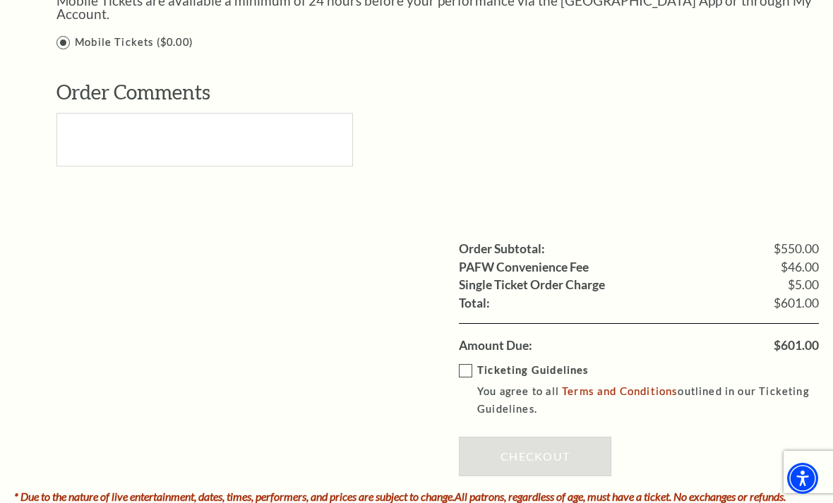
scroll to position [1585, 0]
click at [460, 361] on label "Ticketing Guidelines You agree to all Terms and Conditions outlined in our Tick…" at bounding box center [649, 389] width 381 height 56
click at [0, 0] on input "Ticketing Guidelines You agree to all Terms and Conditions outlined in our Tick…" at bounding box center [0, 0] width 0 height 0
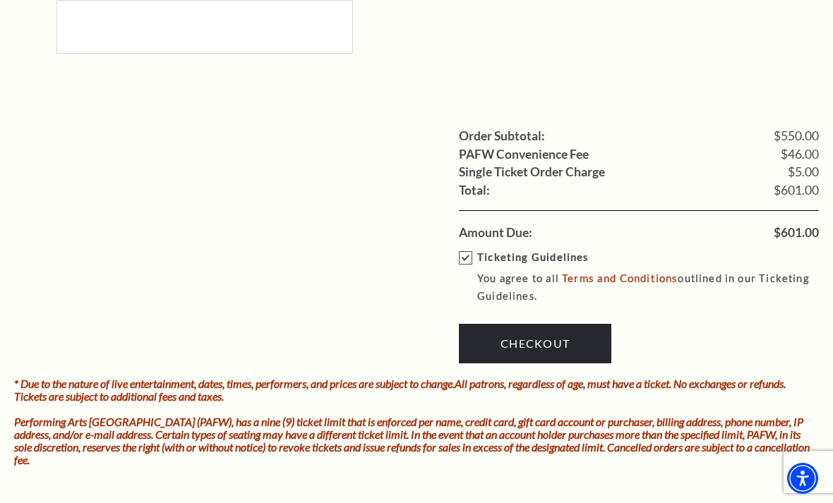
scroll to position [1699, 0]
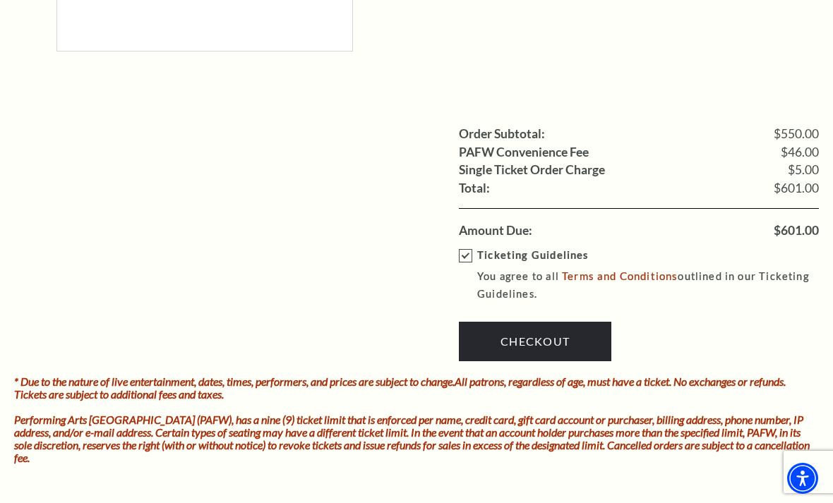
click at [559, 322] on link "Checkout" at bounding box center [535, 342] width 152 height 40
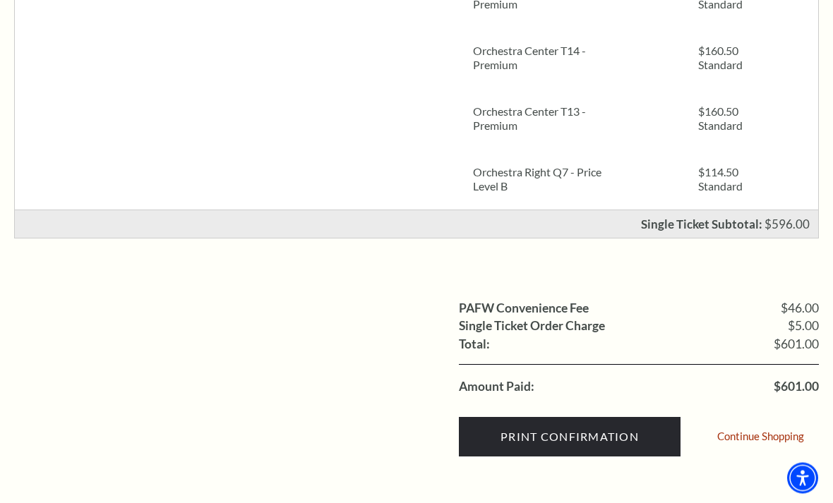
scroll to position [426, 0]
